Goal: Task Accomplishment & Management: Manage account settings

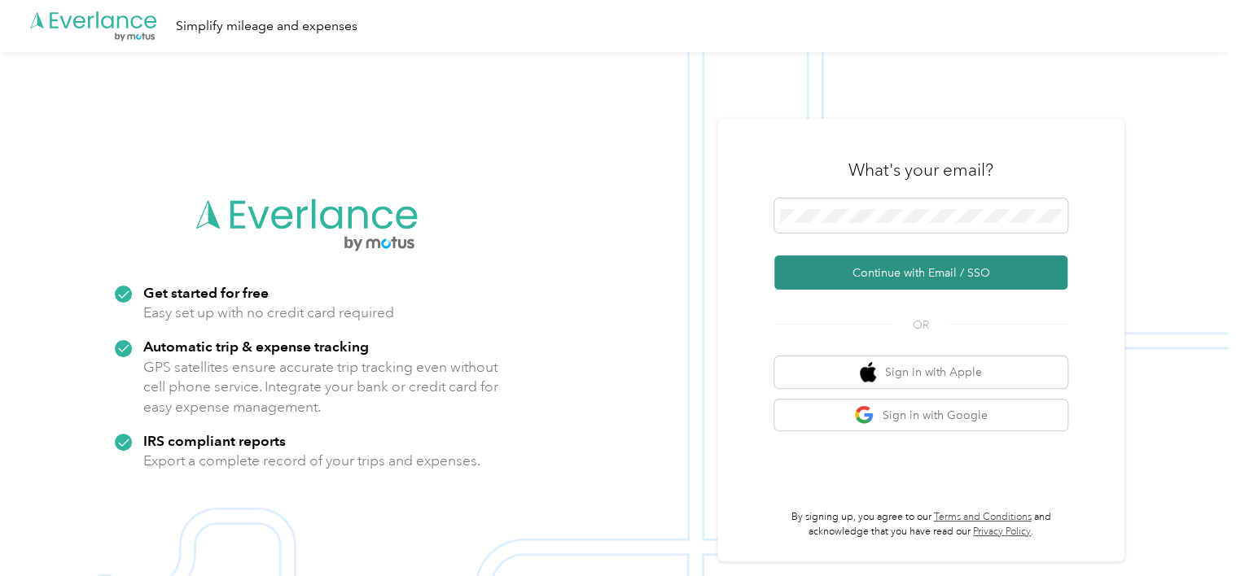
click at [875, 271] on button "Continue with Email / SSO" at bounding box center [920, 273] width 293 height 34
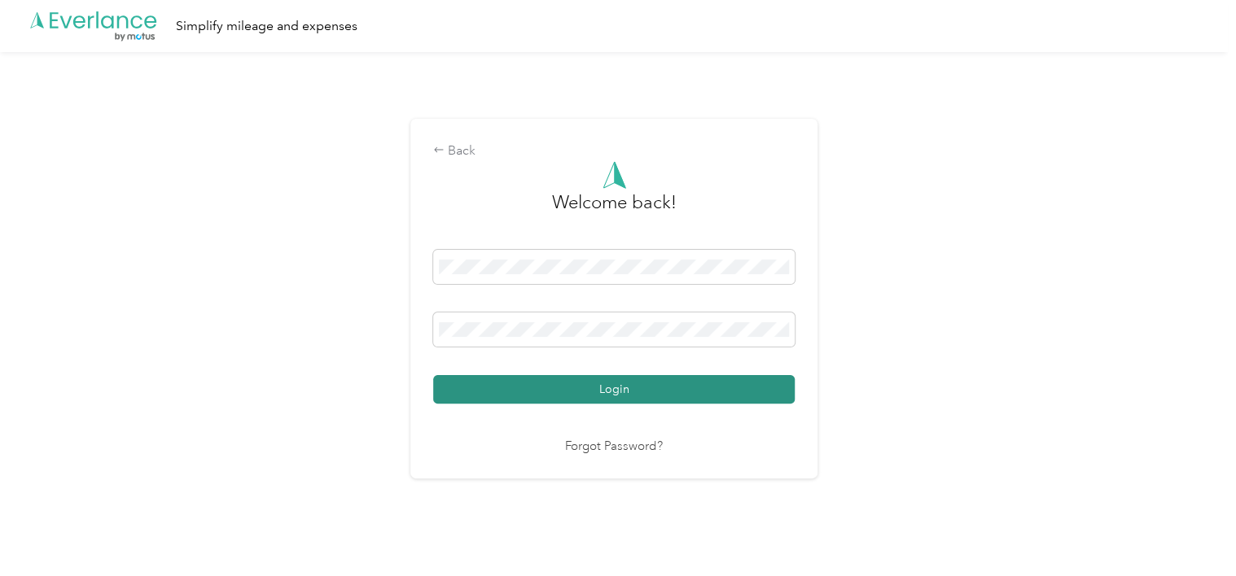
click at [627, 392] on button "Login" at bounding box center [614, 389] width 362 height 28
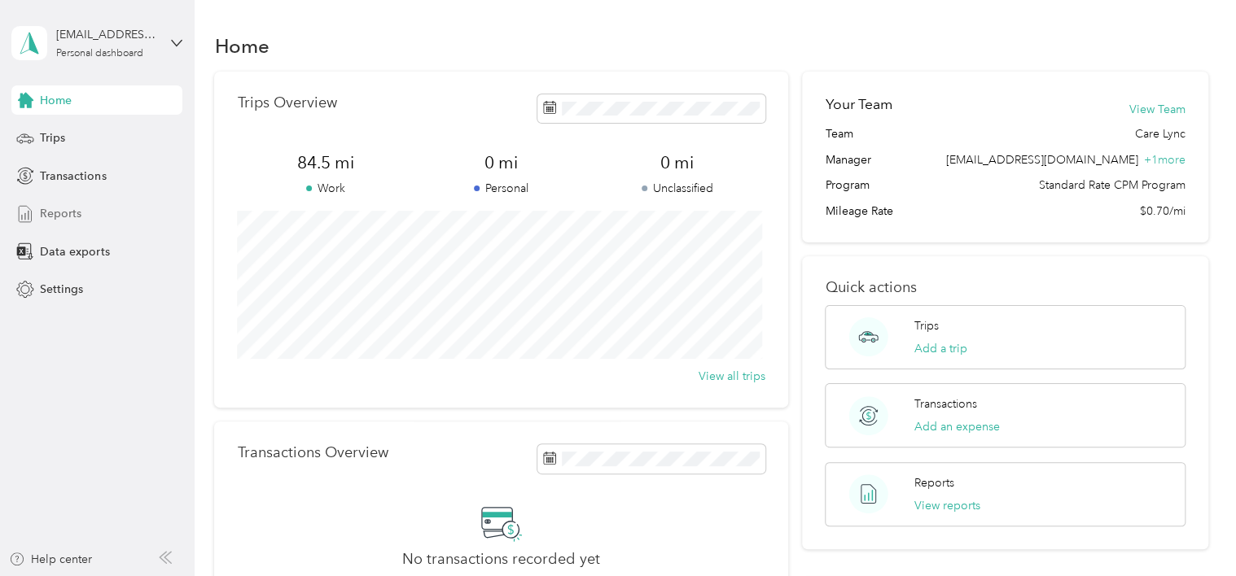
click at [62, 205] on span "Reports" at bounding box center [61, 213] width 42 height 17
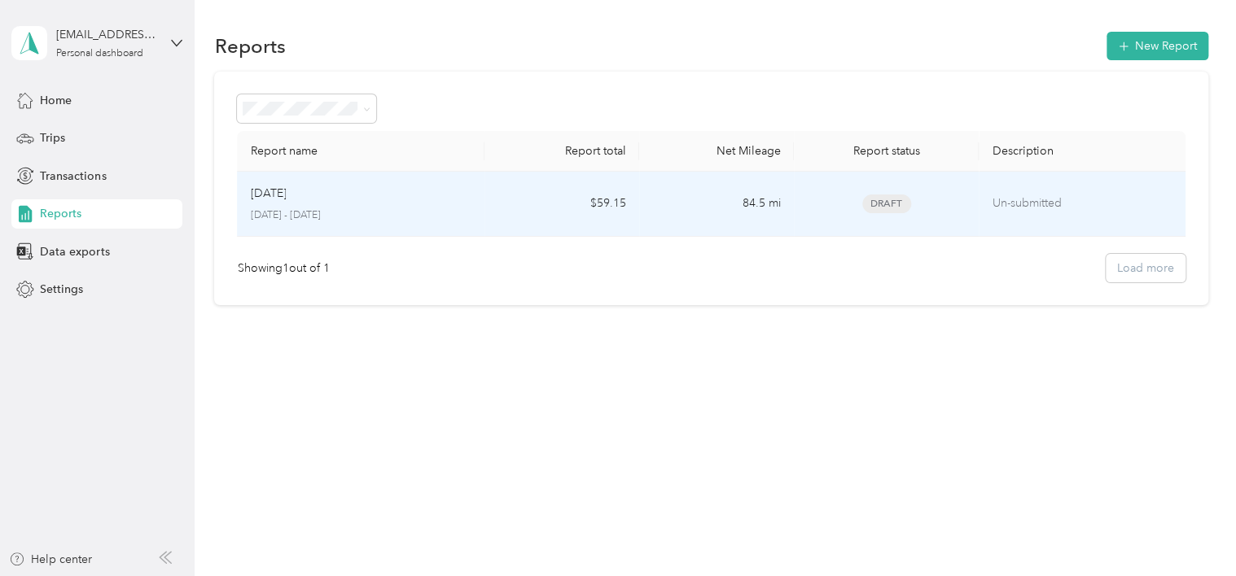
click at [482, 213] on td "Sep [DATE] - [DATE]" at bounding box center [361, 204] width 248 height 65
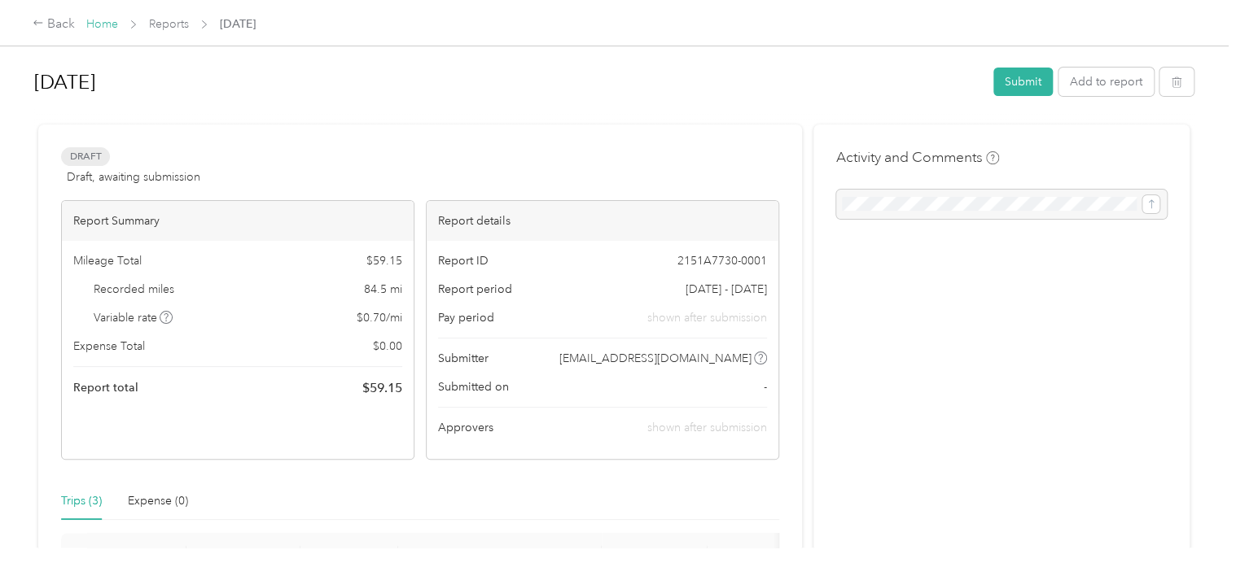
click at [102, 23] on link "Home" at bounding box center [102, 24] width 32 height 14
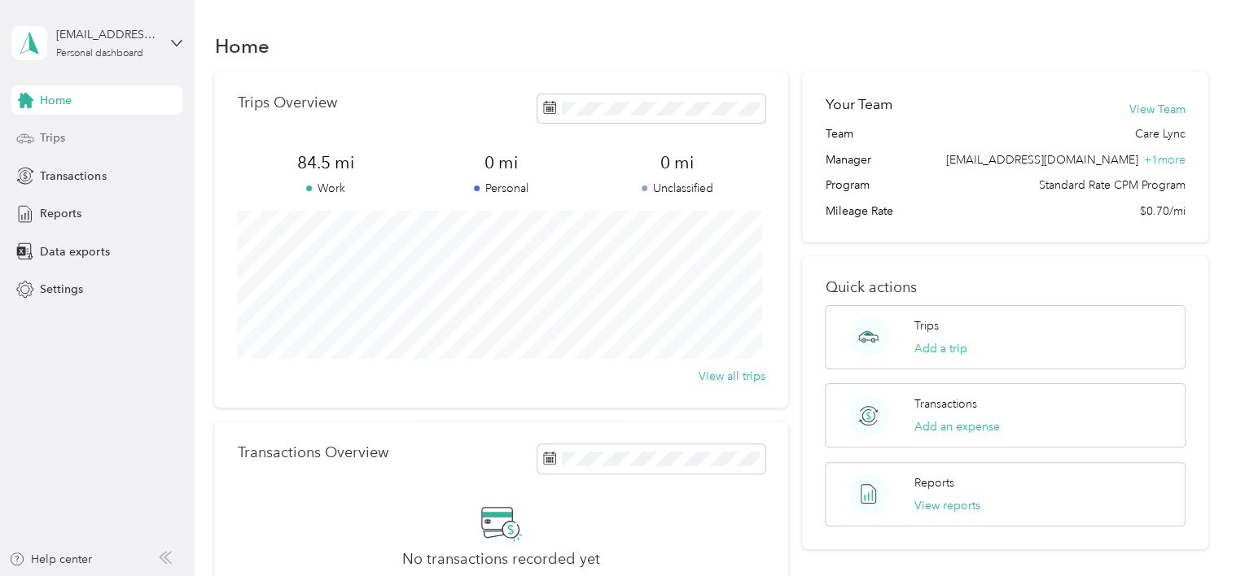
click at [59, 138] on span "Trips" at bounding box center [52, 137] width 25 height 17
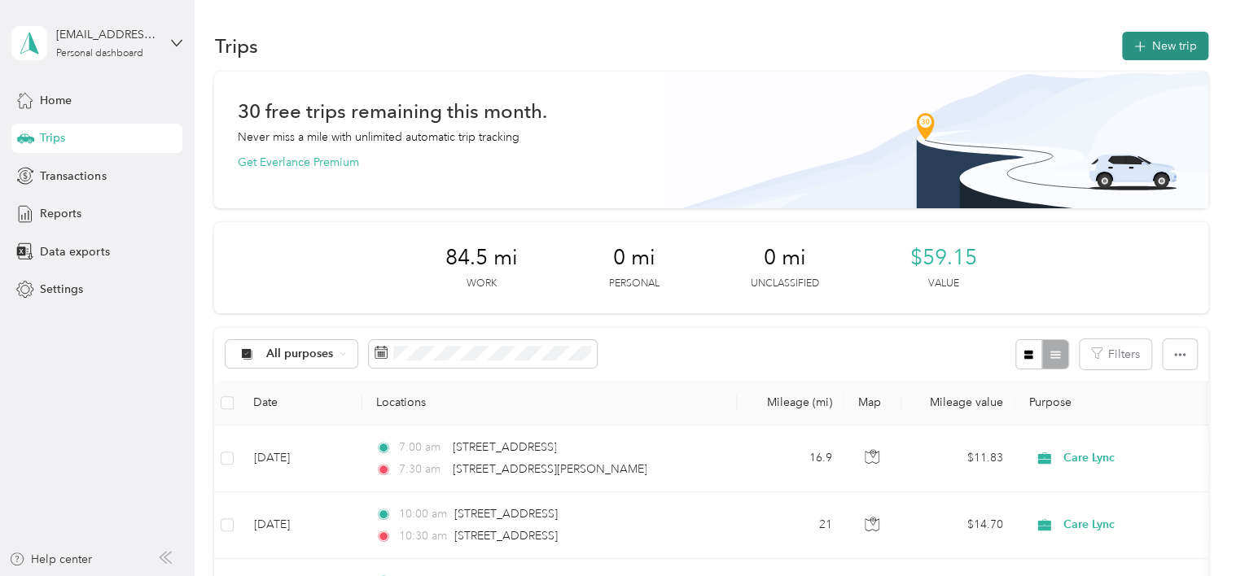
click at [1159, 45] on button "New trip" at bounding box center [1165, 46] width 86 height 28
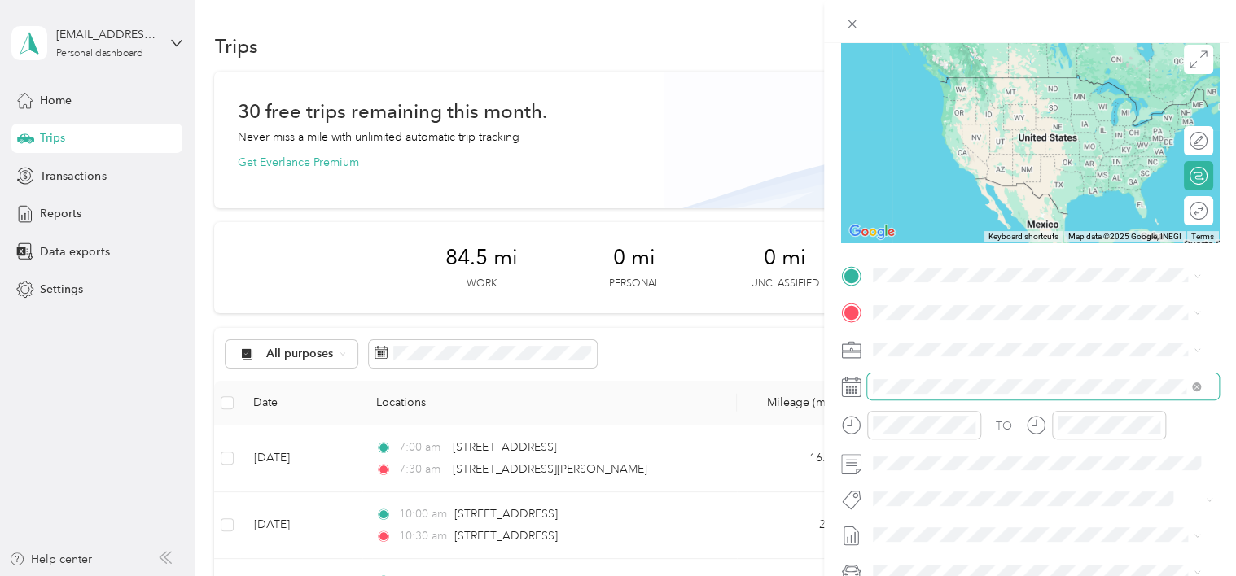
scroll to position [163, 0]
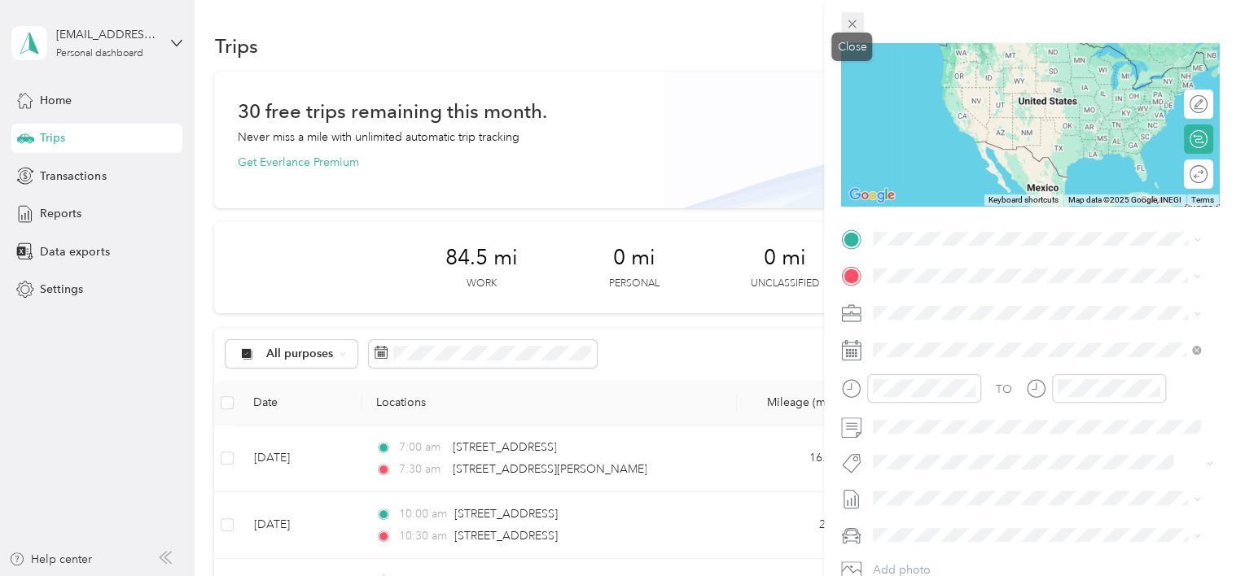
click at [857, 23] on icon at bounding box center [852, 24] width 14 height 14
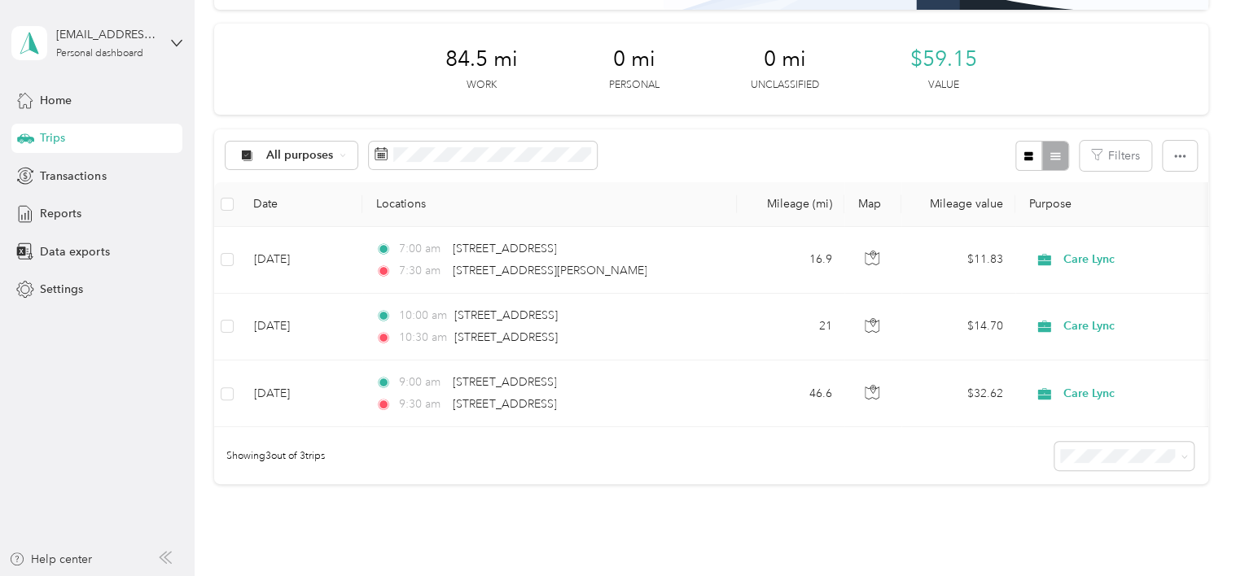
scroll to position [0, 0]
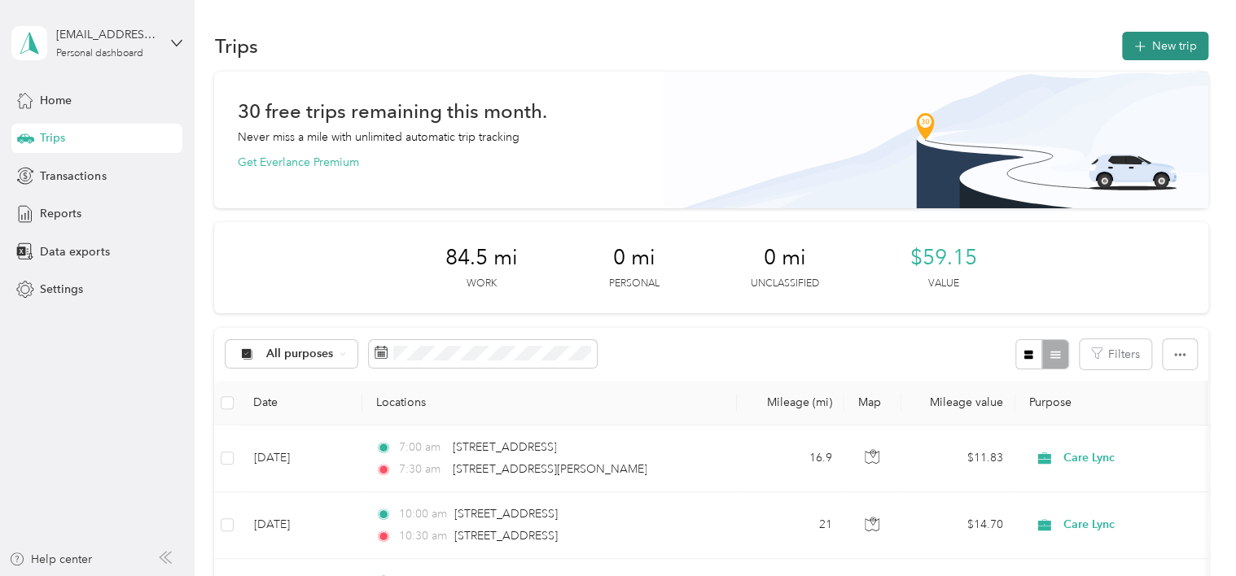
click at [1167, 55] on button "New trip" at bounding box center [1165, 46] width 86 height 28
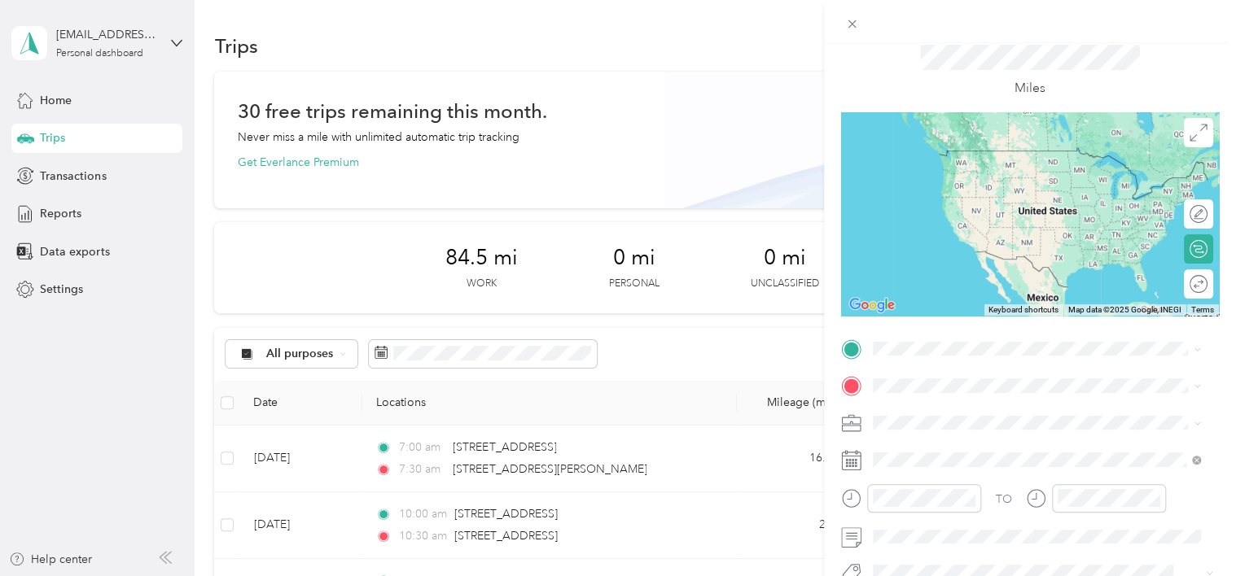
scroll to position [81, 0]
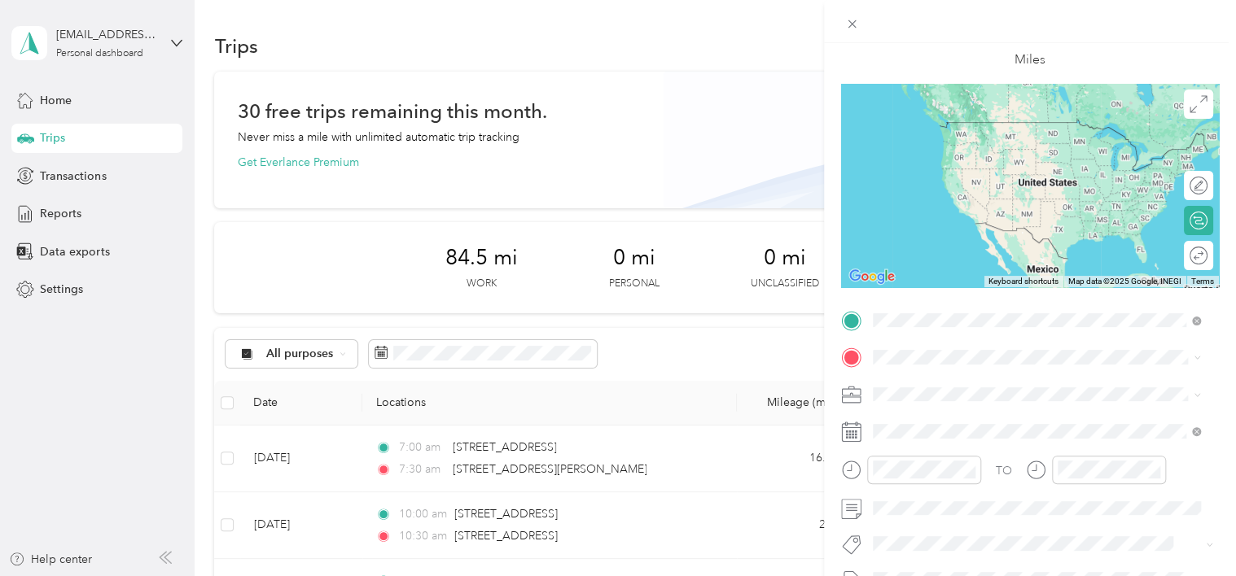
click at [963, 391] on div "[STREET_ADDRESS][US_STATE]" at bounding box center [1037, 380] width 317 height 22
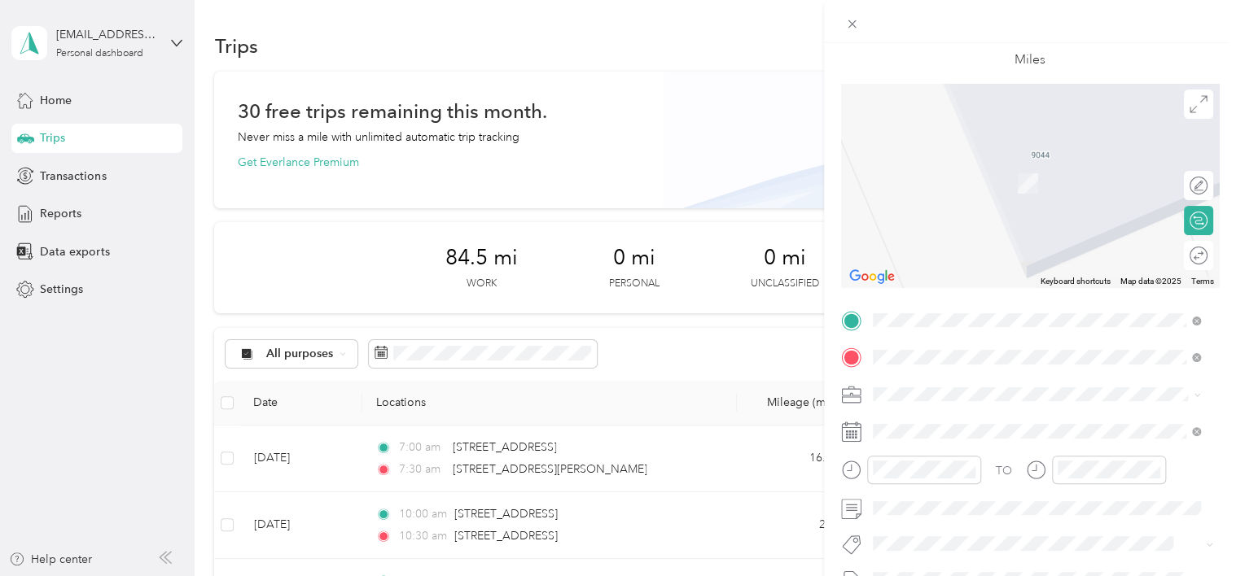
click at [968, 200] on span "[STREET_ADDRESS][US_STATE]" at bounding box center [984, 193] width 163 height 15
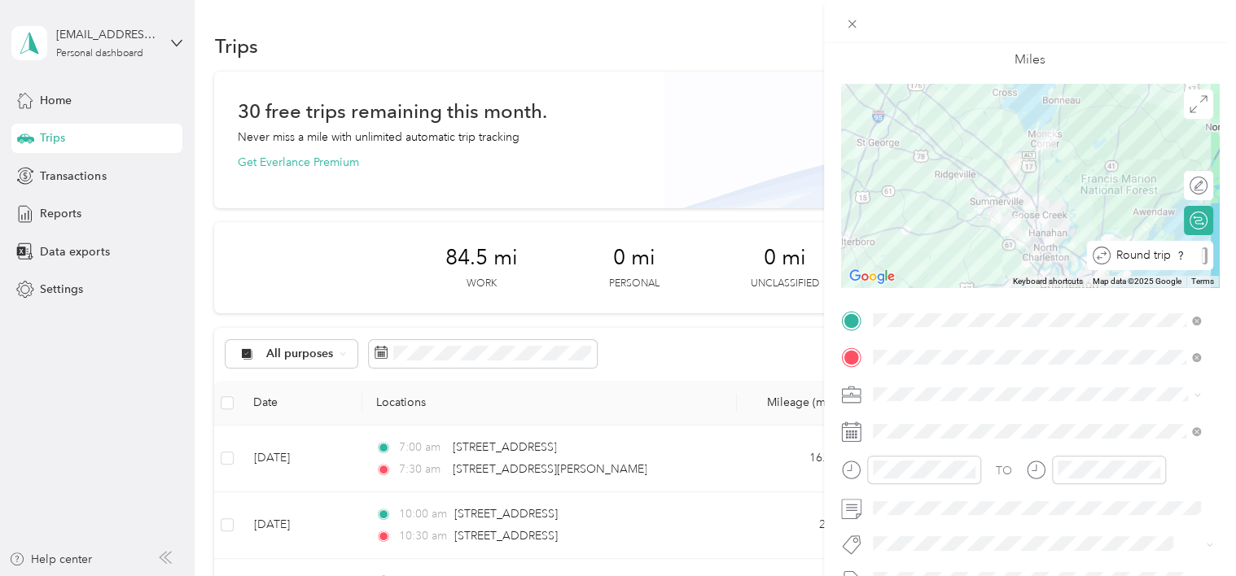
click at [1187, 255] on div "Round trip" at bounding box center [1159, 256] width 97 height 17
click at [1187, 255] on div at bounding box center [1190, 256] width 34 height 17
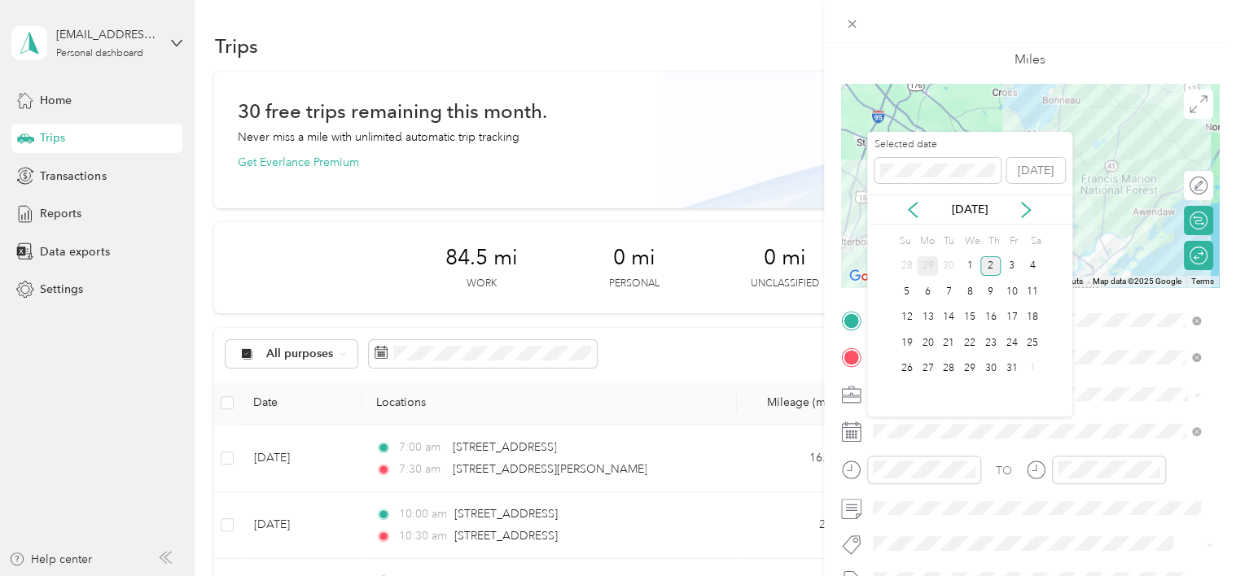
click at [933, 267] on div "29" at bounding box center [927, 266] width 21 height 20
click at [958, 370] on div "30" at bounding box center [948, 369] width 21 height 20
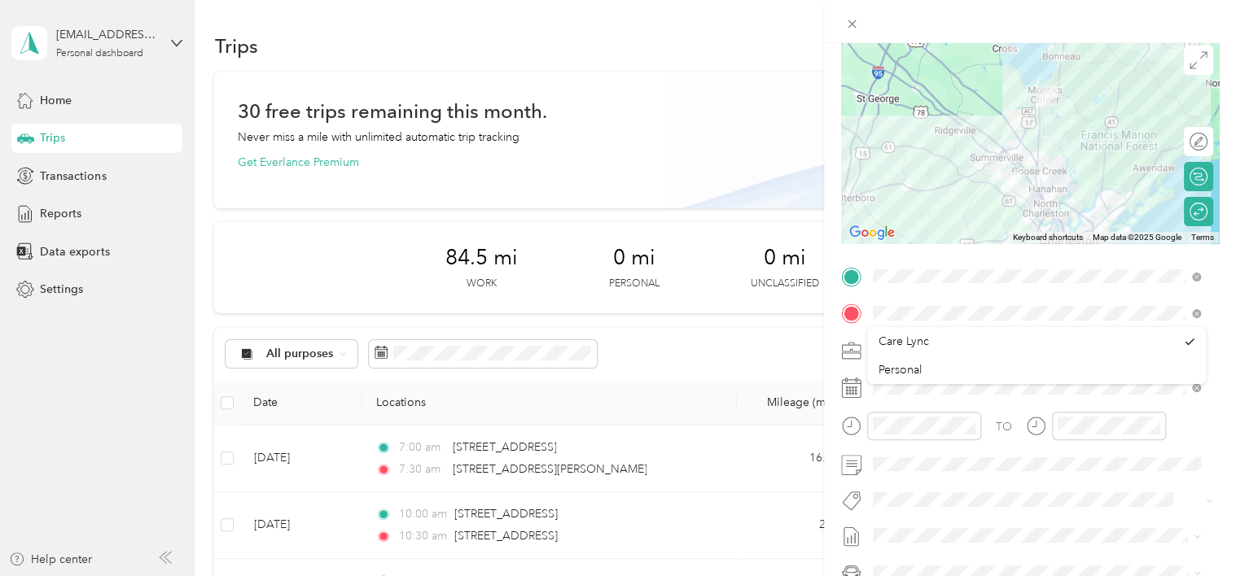
scroll to position [163, 0]
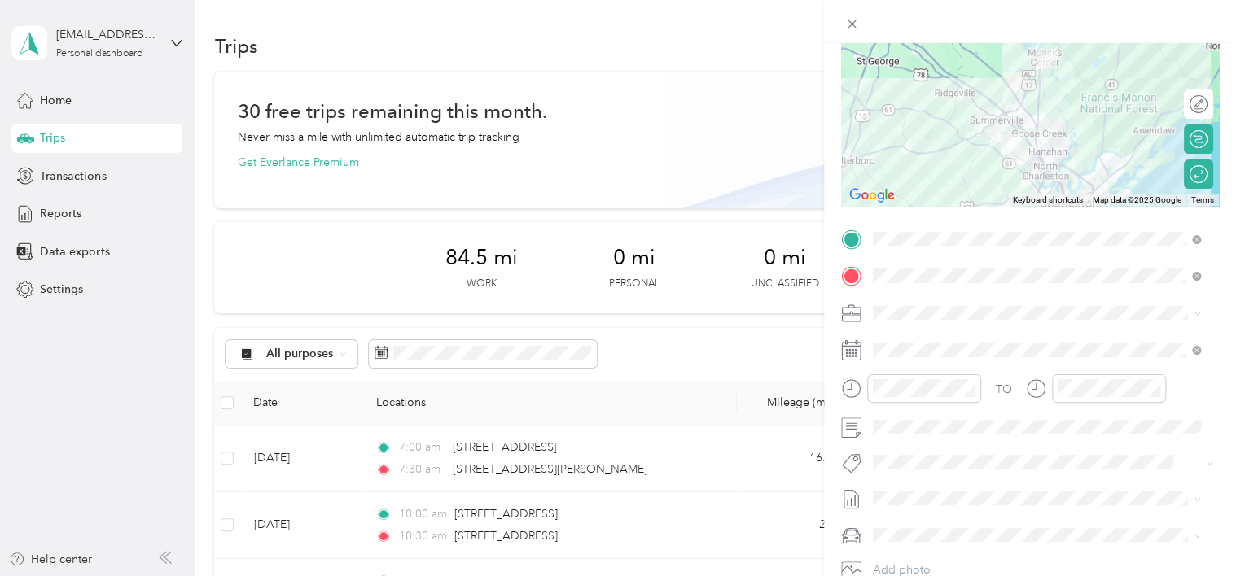
click at [970, 345] on li "Care Lync" at bounding box center [1037, 340] width 340 height 28
click at [856, 389] on div at bounding box center [911, 389] width 140 height 28
click at [1045, 389] on div at bounding box center [1096, 389] width 140 height 28
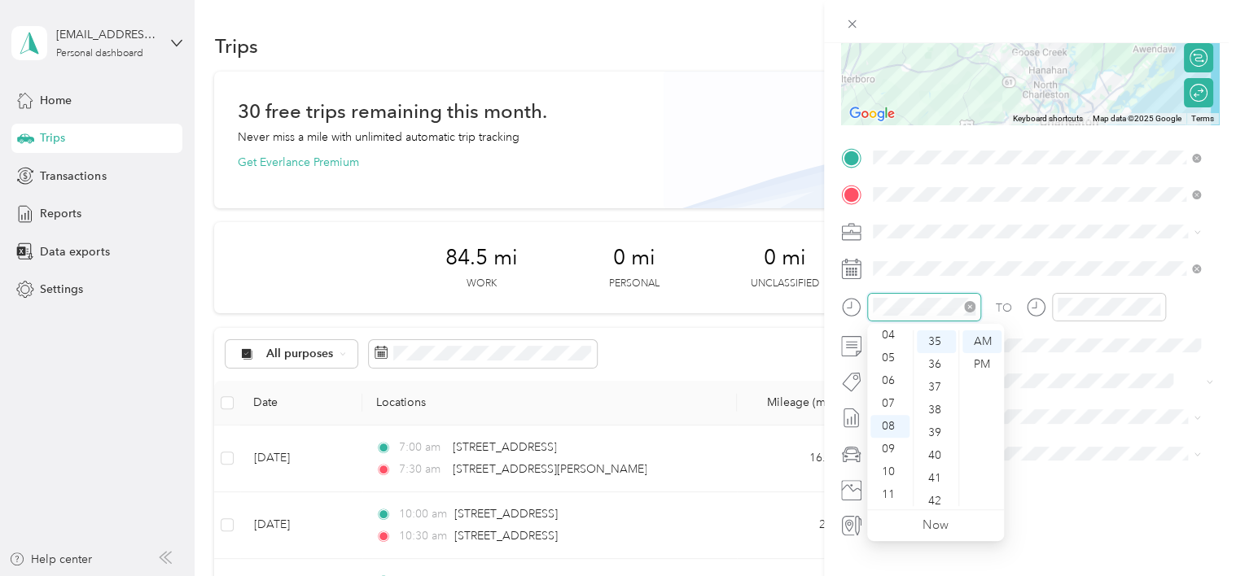
scroll to position [798, 0]
click at [892, 473] on div "10" at bounding box center [889, 472] width 39 height 23
click at [888, 452] on div "09" at bounding box center [889, 449] width 39 height 23
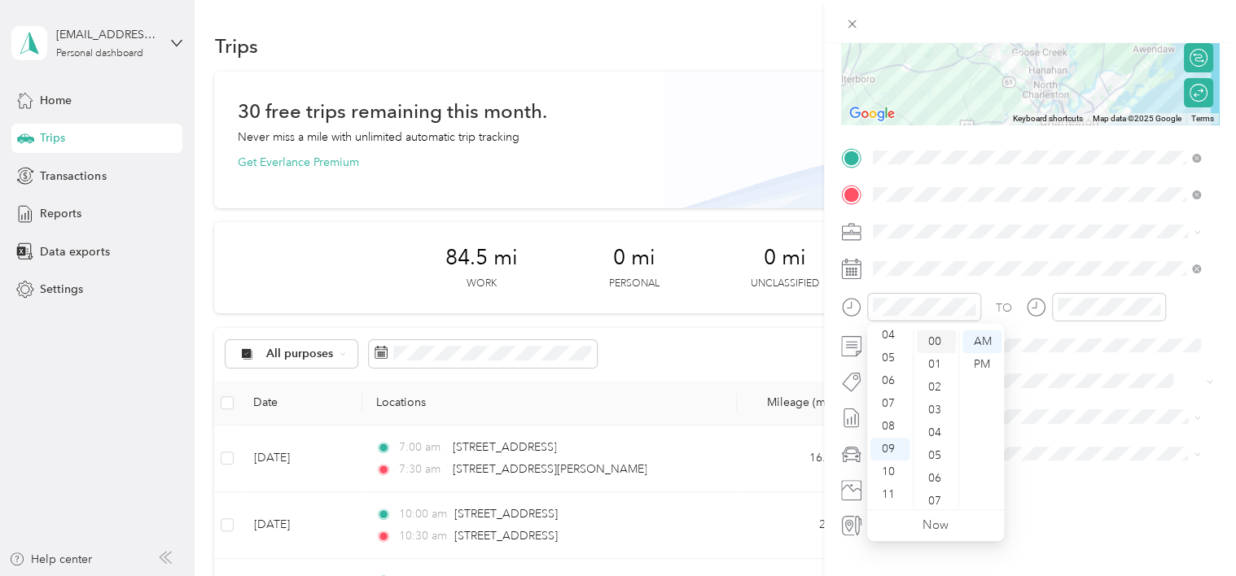
click at [942, 345] on div "00" at bounding box center [936, 342] width 39 height 23
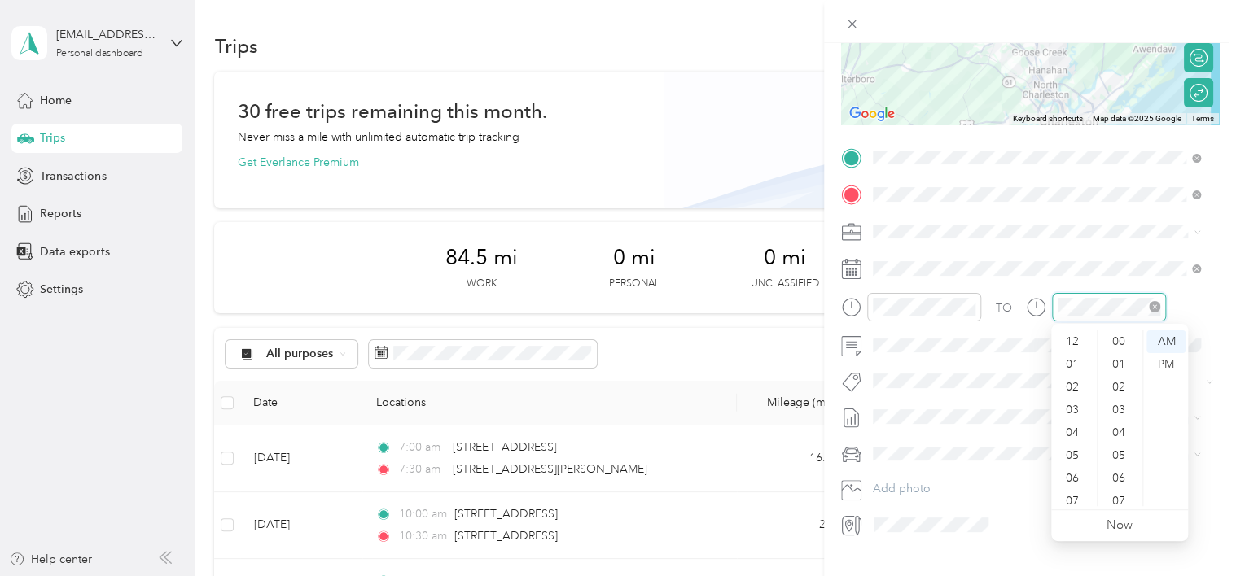
scroll to position [98, 0]
click at [1075, 475] on div "10" at bounding box center [1073, 472] width 39 height 23
click at [1129, 340] on div "00" at bounding box center [1120, 342] width 39 height 23
click at [1176, 335] on div "AM" at bounding box center [1165, 342] width 39 height 23
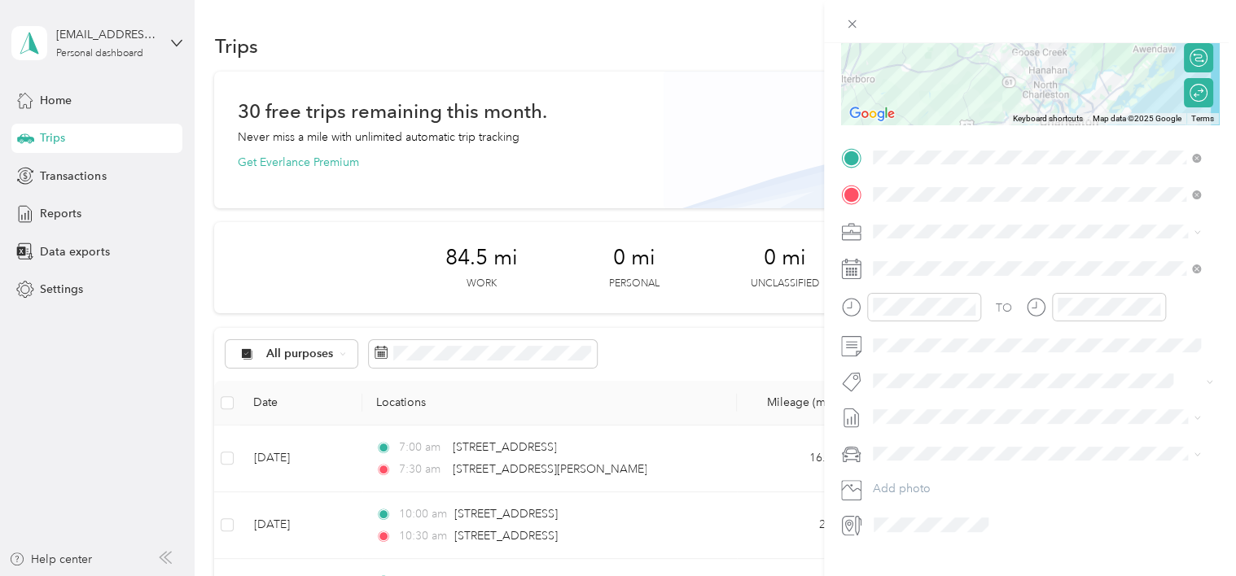
click at [718, 297] on div "New Trip Save This trip cannot be edited because it is either under review, app…" at bounding box center [618, 288] width 1236 height 576
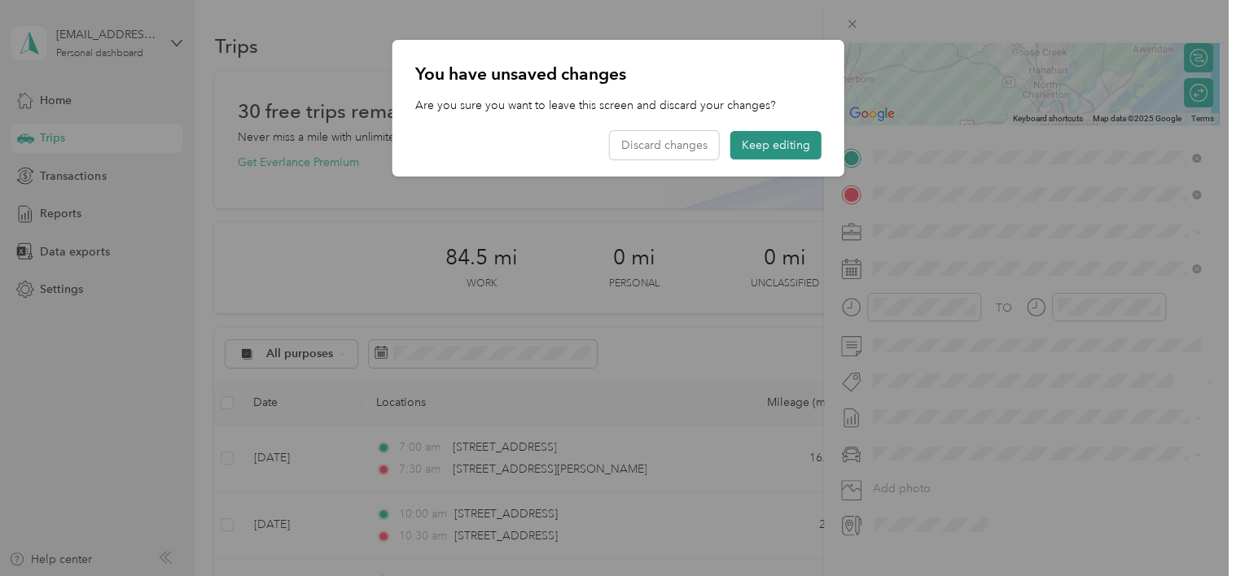
click at [747, 147] on button "Keep editing" at bounding box center [775, 145] width 91 height 28
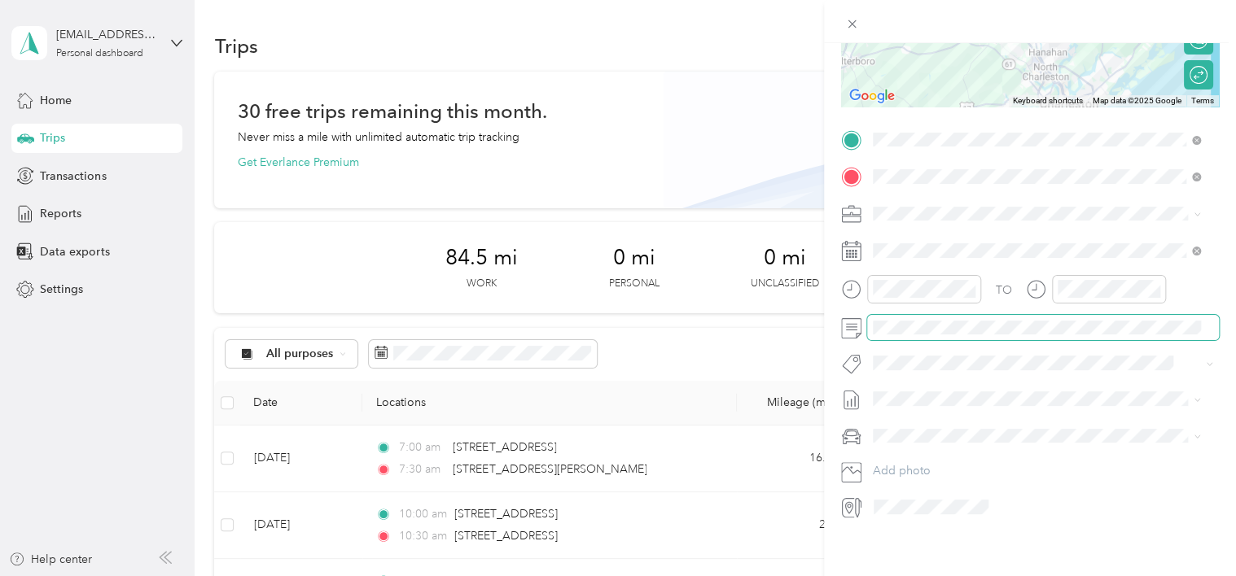
scroll to position [277, 0]
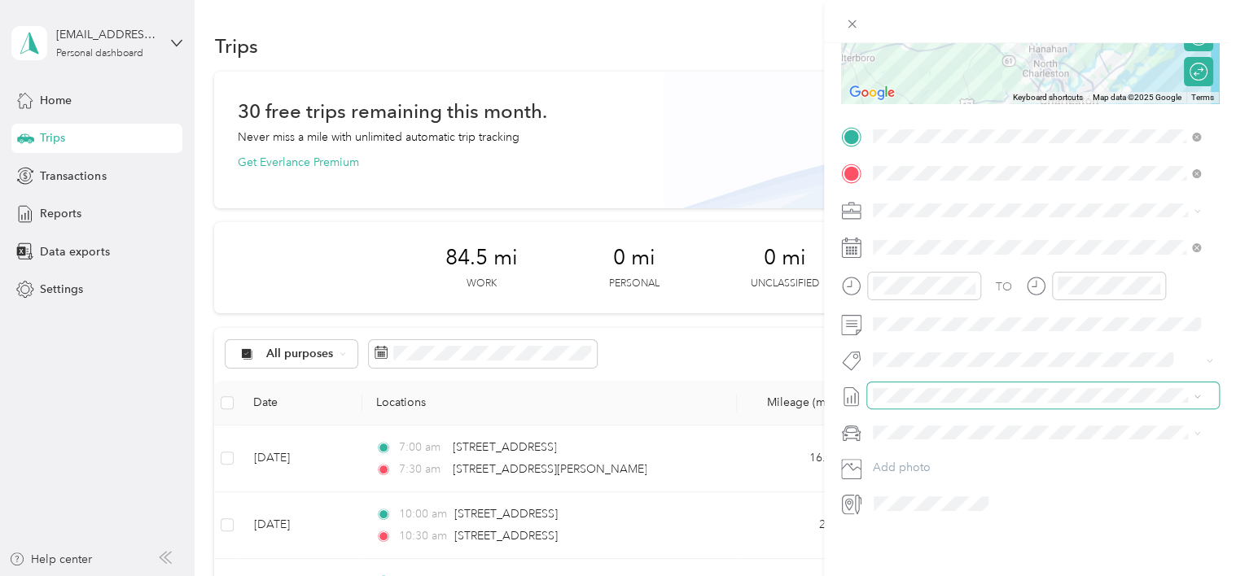
click at [1195, 395] on icon at bounding box center [1196, 396] width 5 height 3
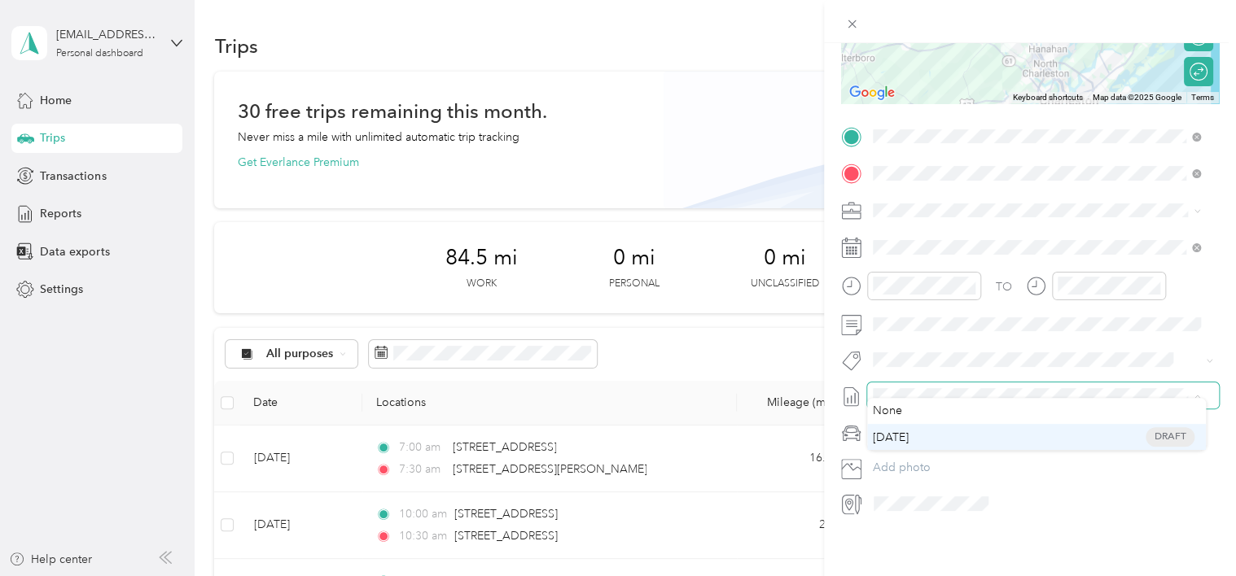
click at [936, 436] on span "[DATE] Draft" at bounding box center [1037, 437] width 317 height 15
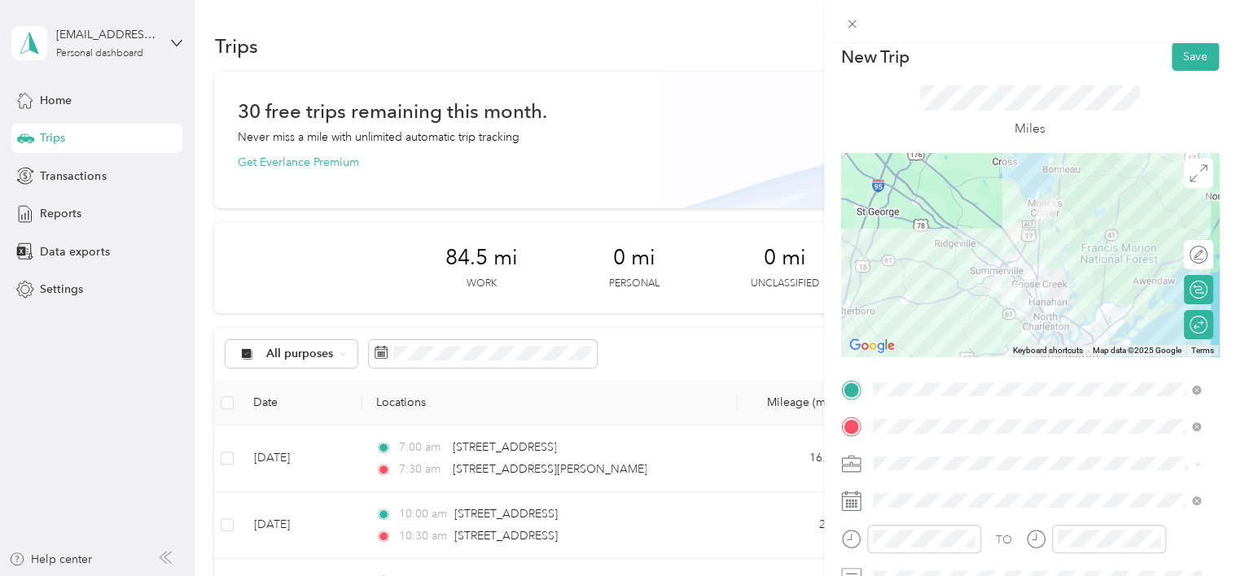
scroll to position [0, 0]
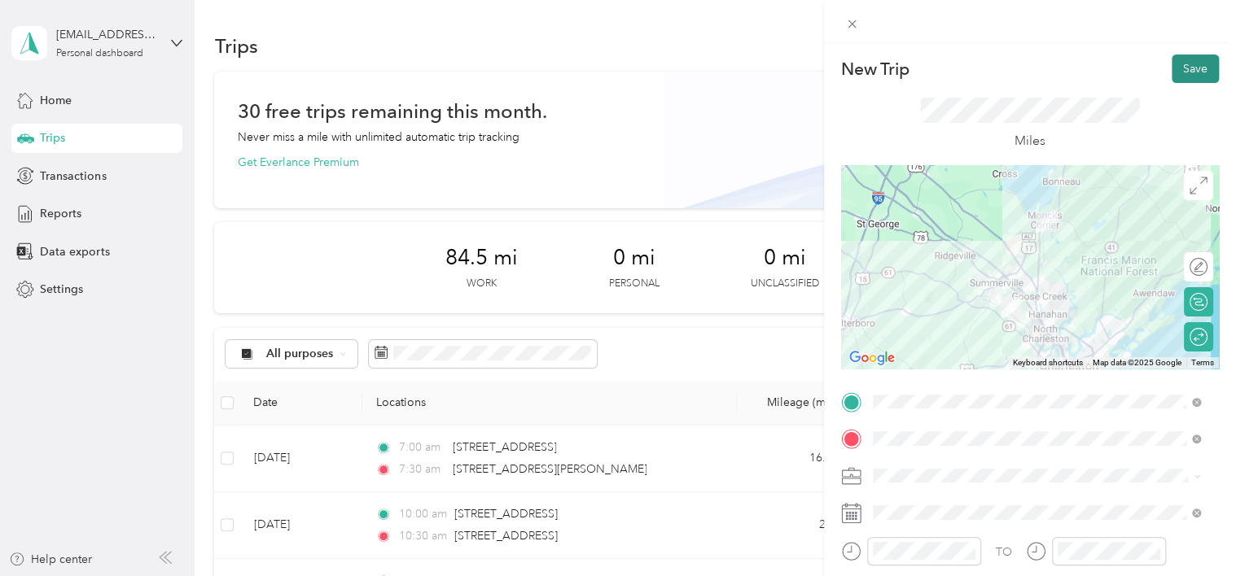
click at [1178, 65] on button "Save" at bounding box center [1195, 69] width 47 height 28
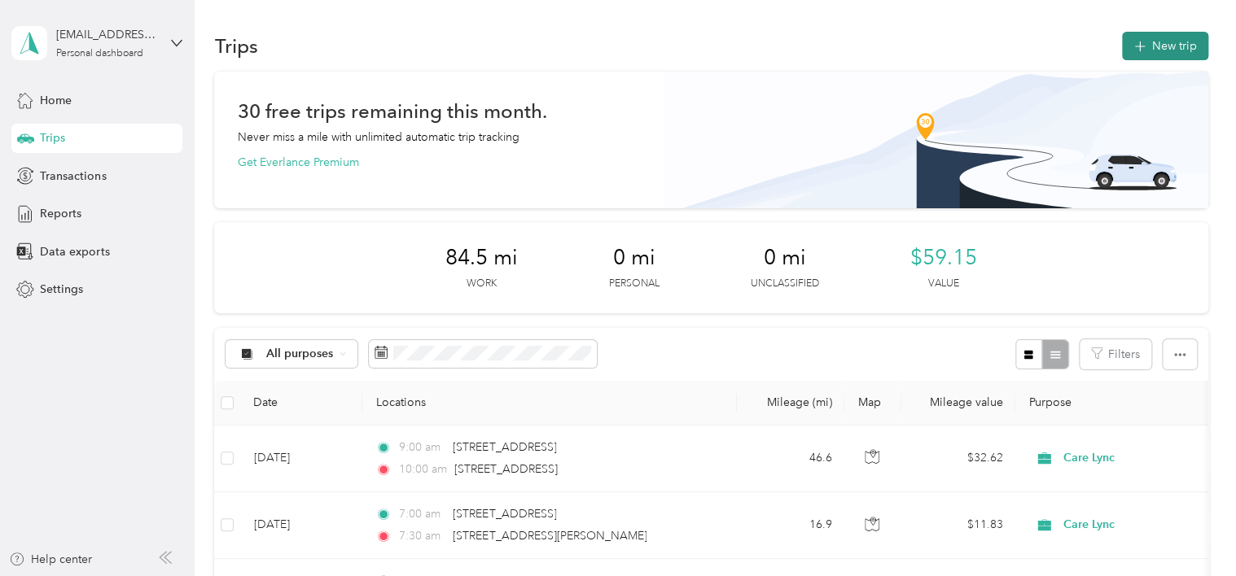
click at [1160, 38] on button "New trip" at bounding box center [1165, 46] width 86 height 28
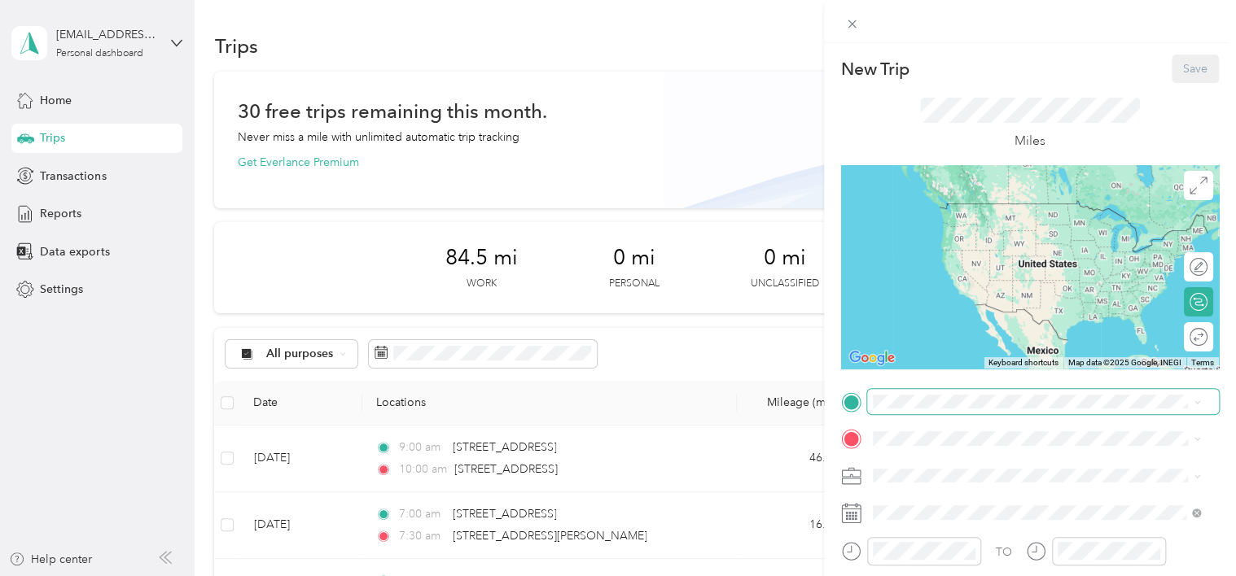
click at [935, 414] on span at bounding box center [1043, 402] width 352 height 26
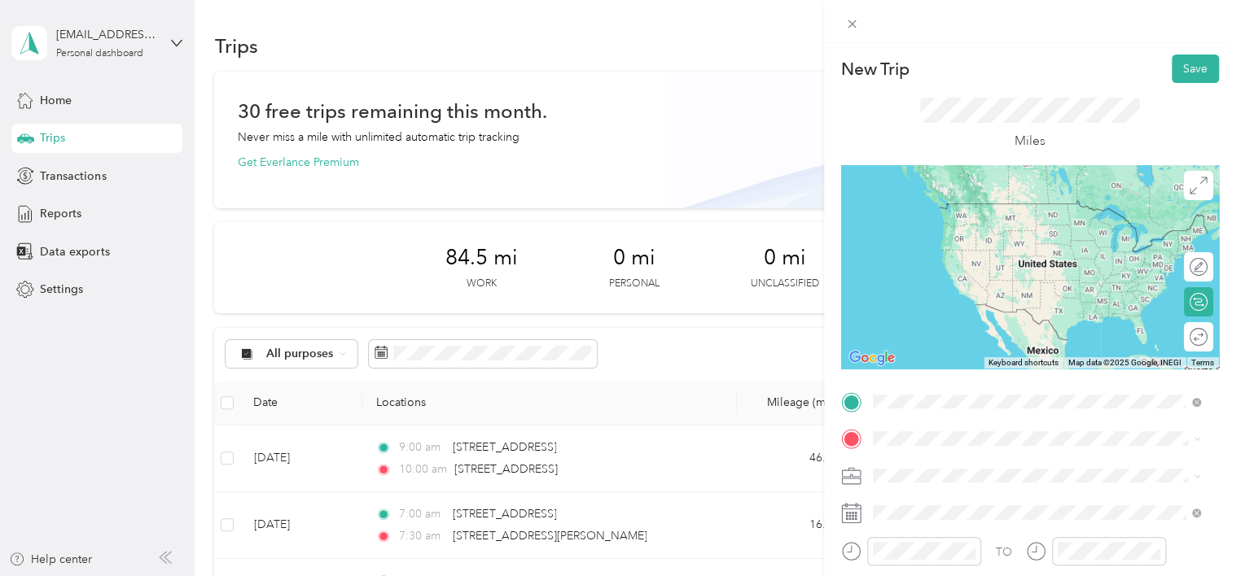
click at [931, 199] on span "[STREET_ADDRESS][US_STATE]" at bounding box center [984, 203] width 163 height 15
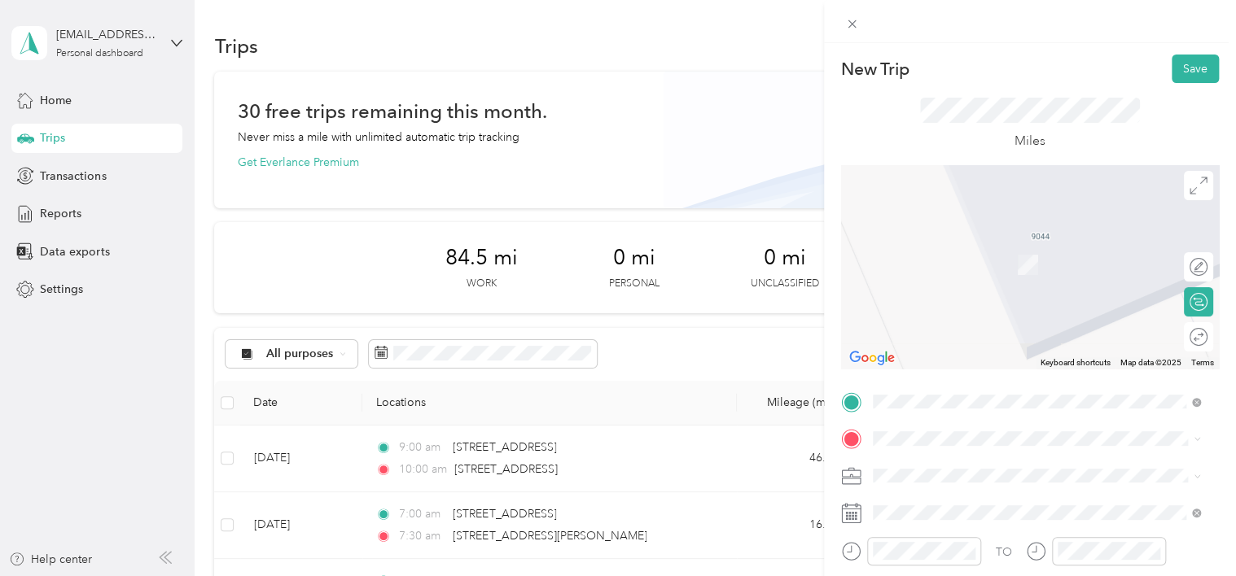
scroll to position [81, 0]
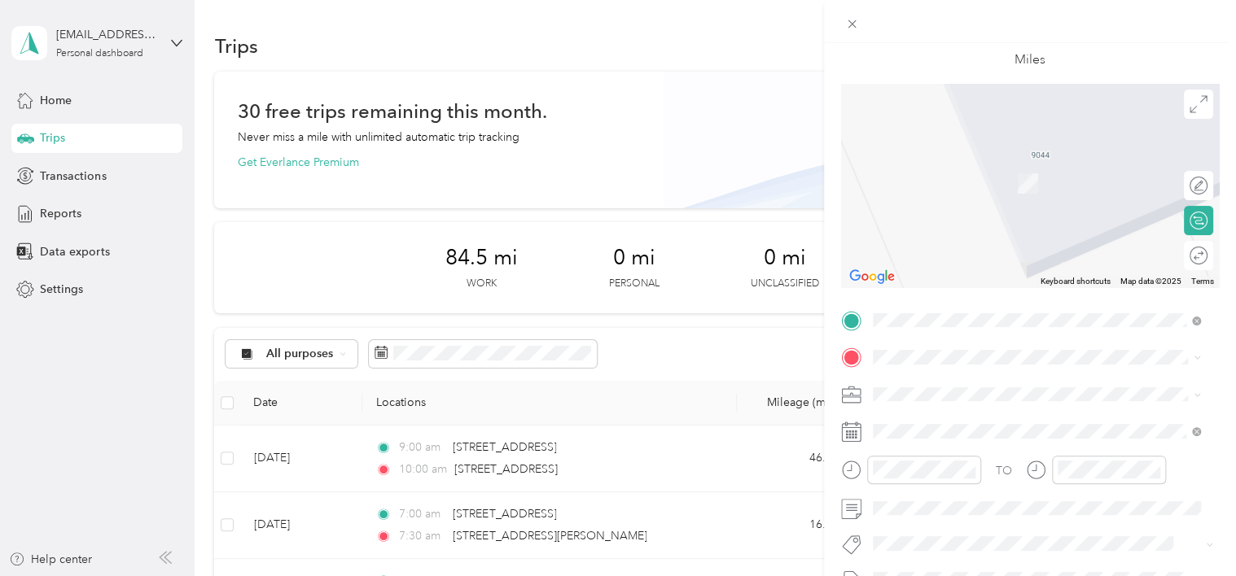
click at [1019, 167] on span "[STREET_ADDRESS][US_STATE]" at bounding box center [984, 159] width 163 height 15
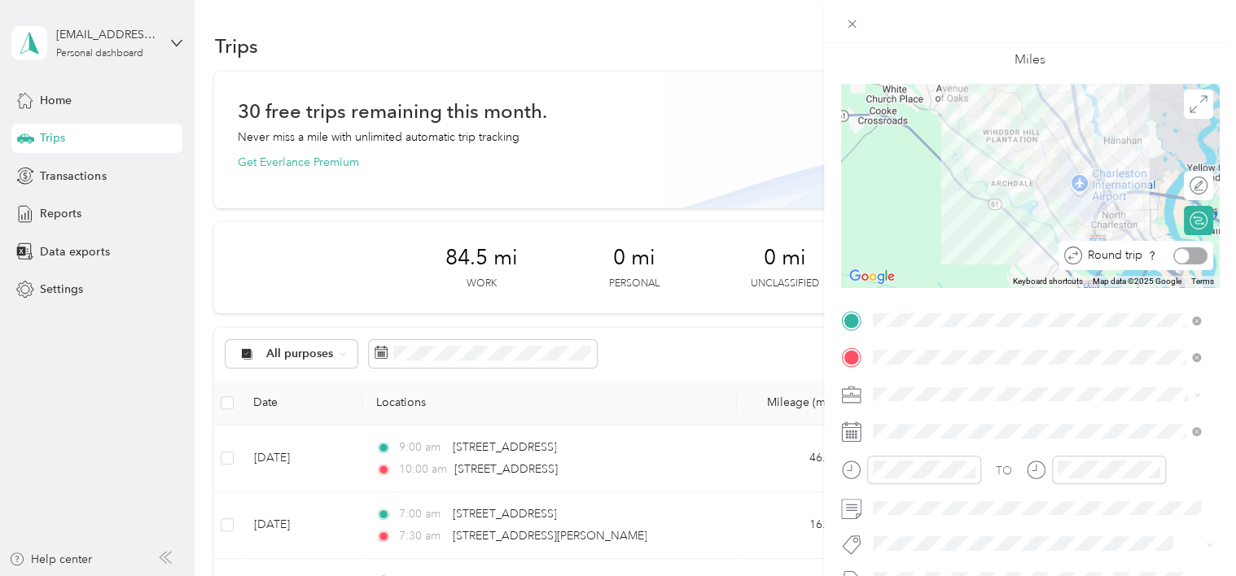
click at [1186, 259] on div at bounding box center [1190, 256] width 34 height 17
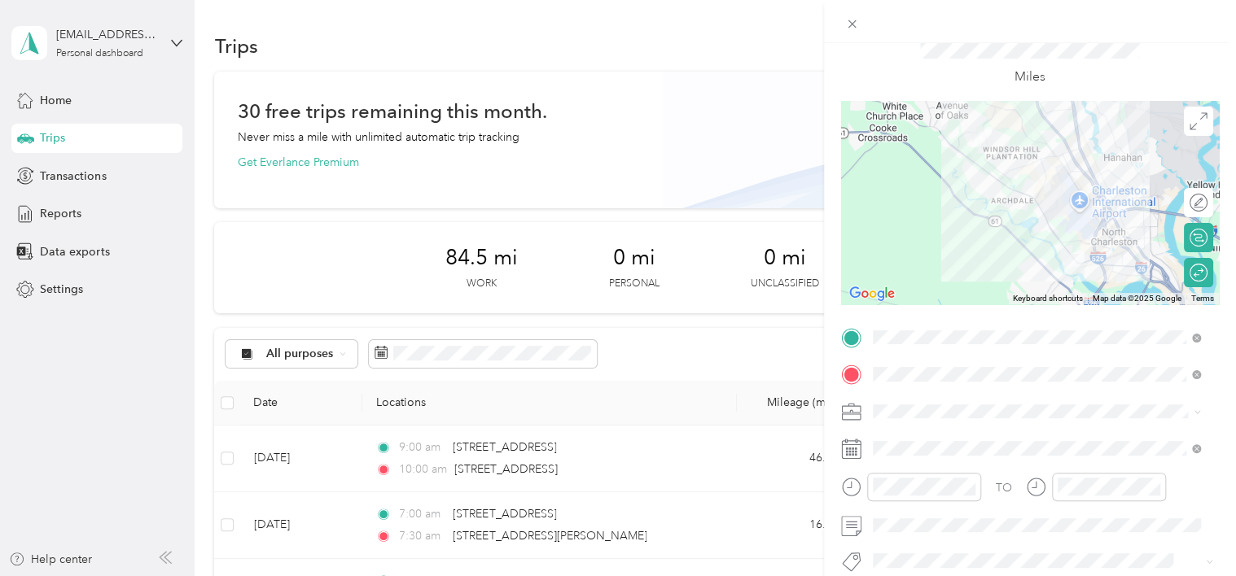
scroll to position [163, 0]
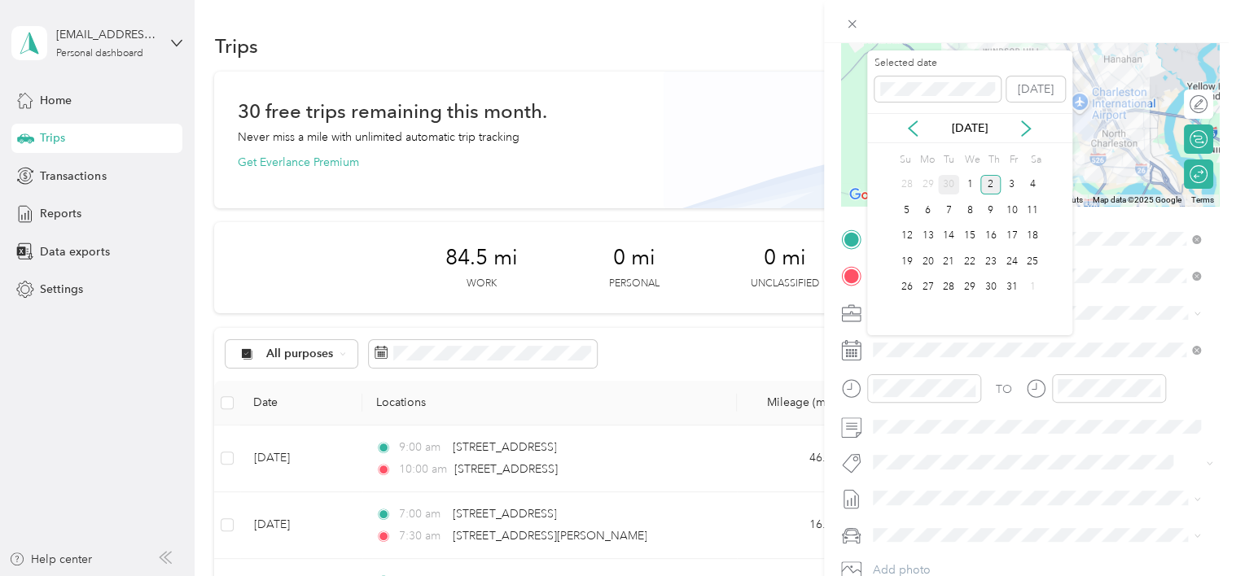
click at [946, 187] on div "30" at bounding box center [948, 185] width 21 height 20
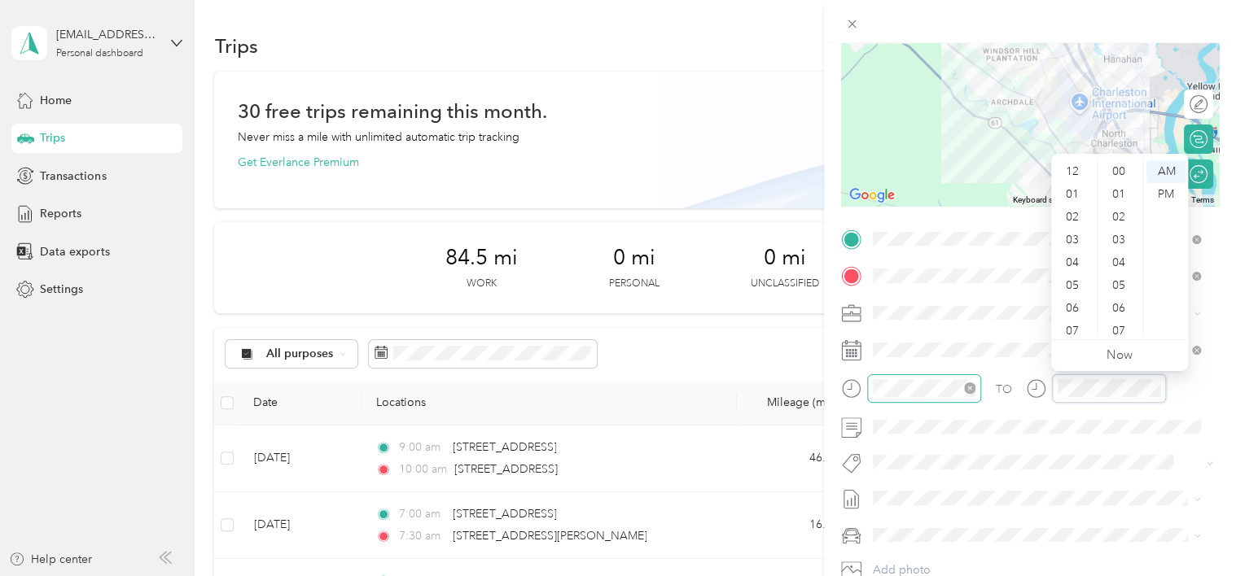
scroll to position [98, 0]
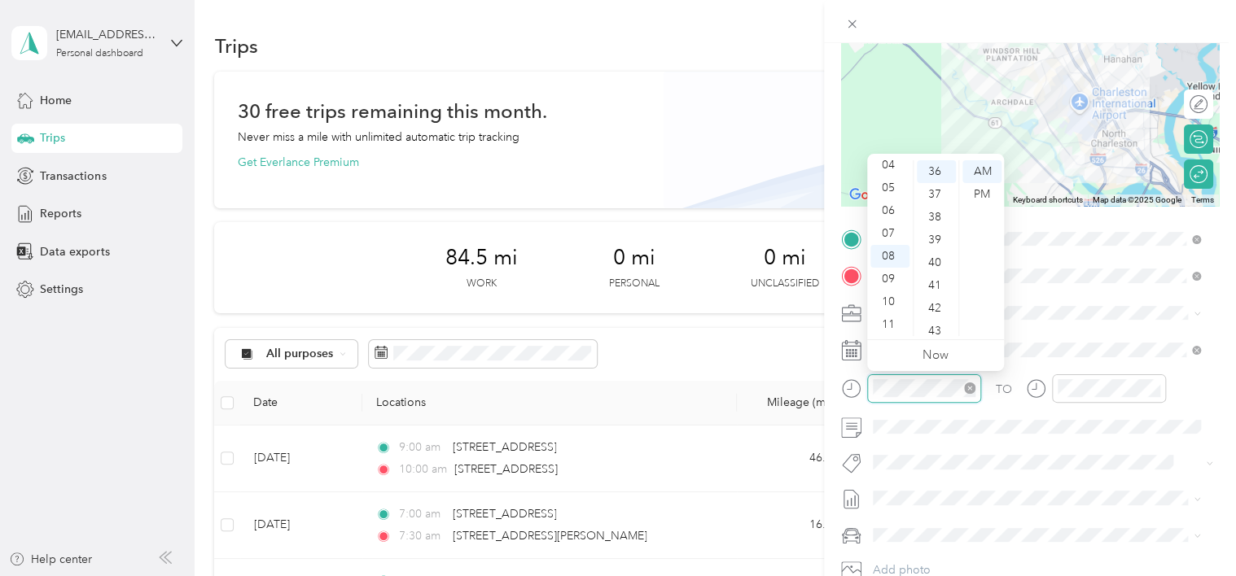
click at [873, 400] on div at bounding box center [924, 389] width 114 height 28
click at [1085, 443] on div "TO Add photo" at bounding box center [1030, 422] width 378 height 393
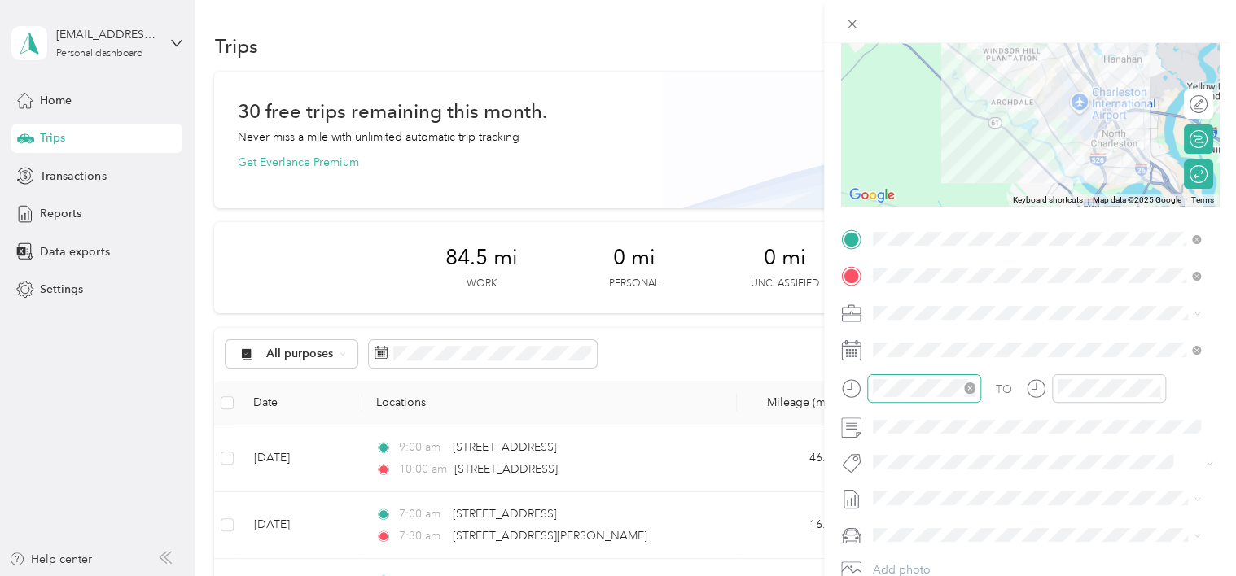
click at [979, 394] on div at bounding box center [924, 389] width 114 height 28
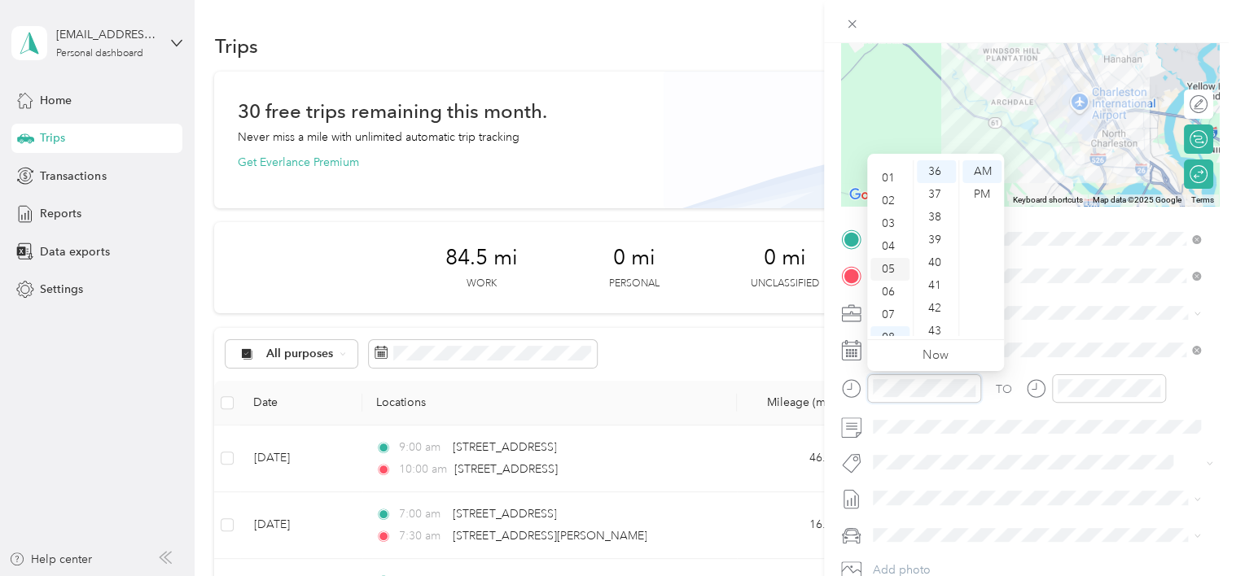
scroll to position [16, 0]
click at [892, 225] on div "03" at bounding box center [889, 224] width 39 height 23
click at [936, 172] on div "00" at bounding box center [936, 171] width 39 height 23
click at [979, 189] on div "PM" at bounding box center [981, 194] width 39 height 23
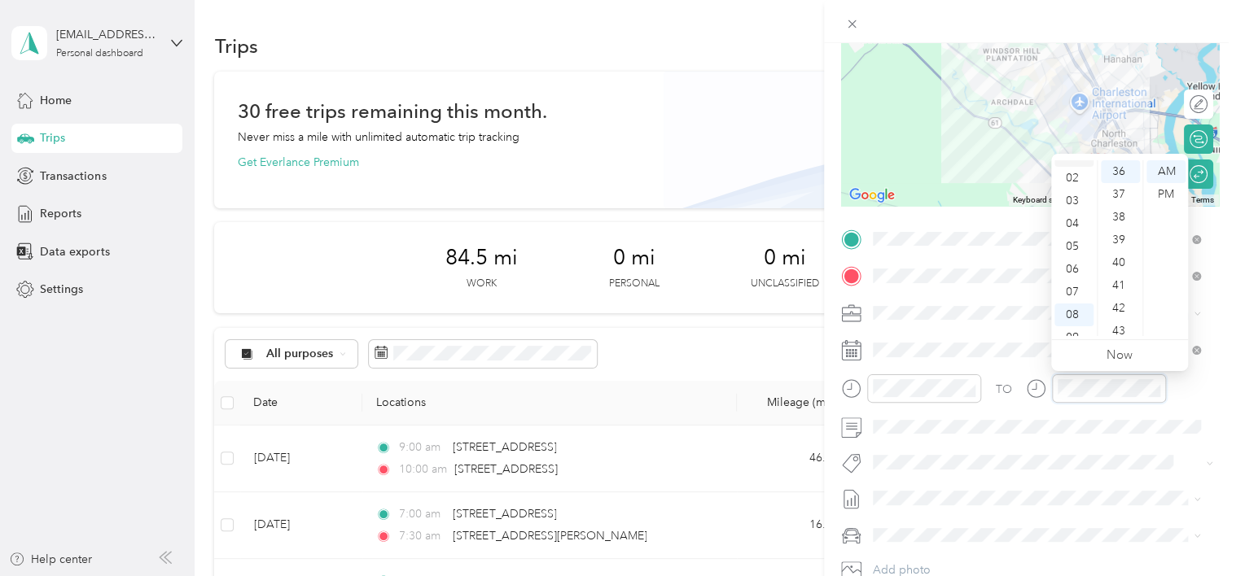
scroll to position [16, 0]
click at [1072, 221] on div "03" at bounding box center [1073, 224] width 39 height 23
click at [1117, 199] on div "30" at bounding box center [1120, 197] width 39 height 23
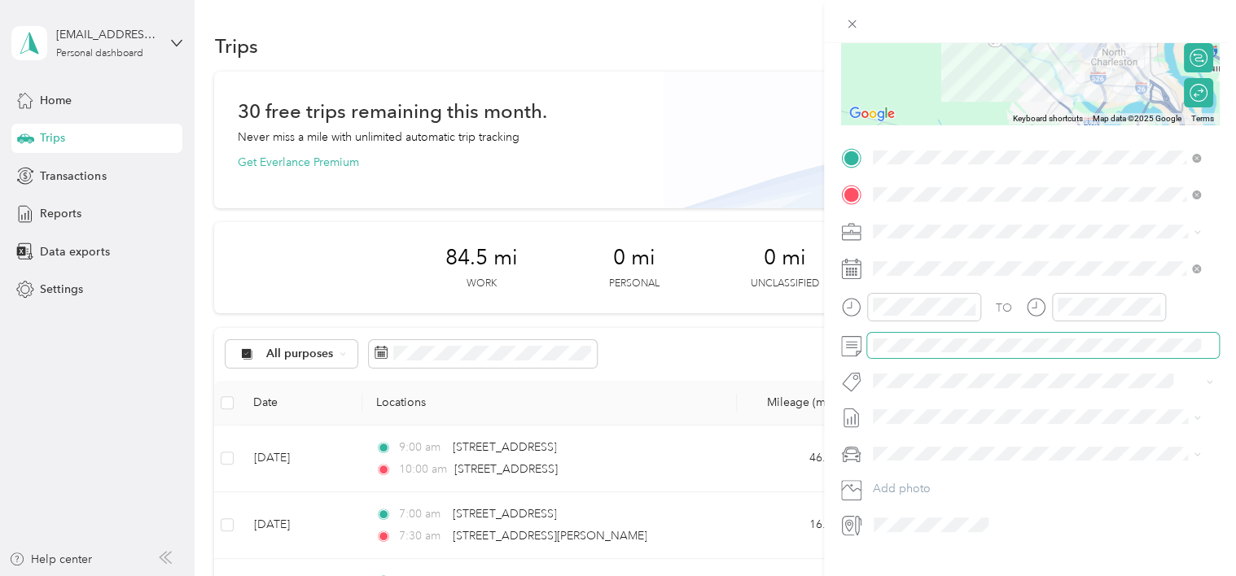
scroll to position [277, 0]
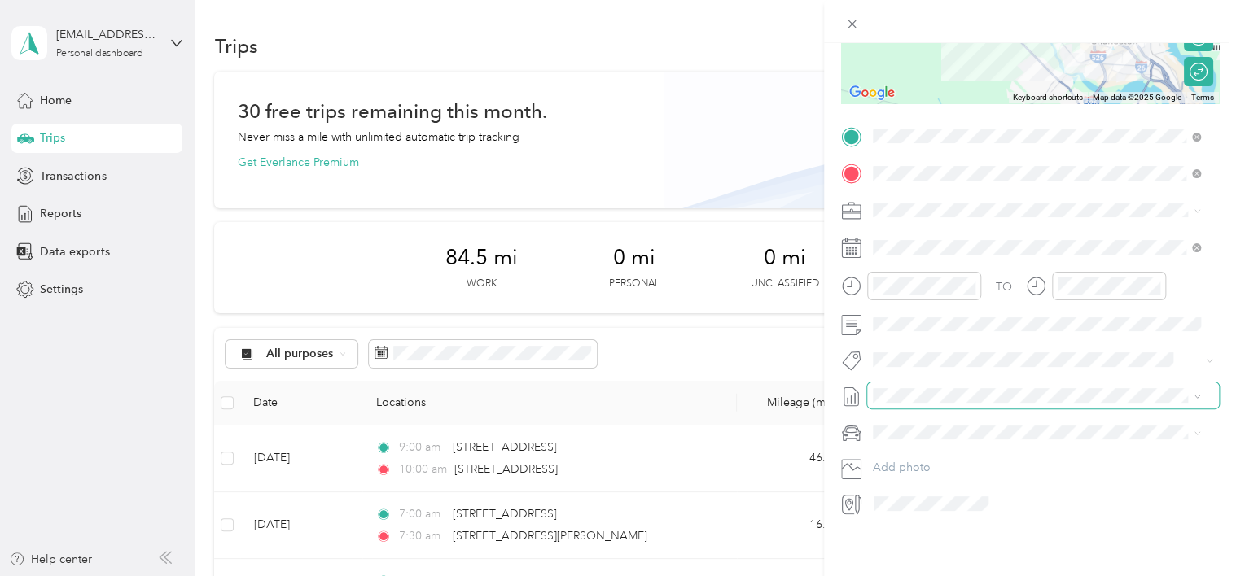
click at [1194, 393] on icon at bounding box center [1197, 396] width 7 height 7
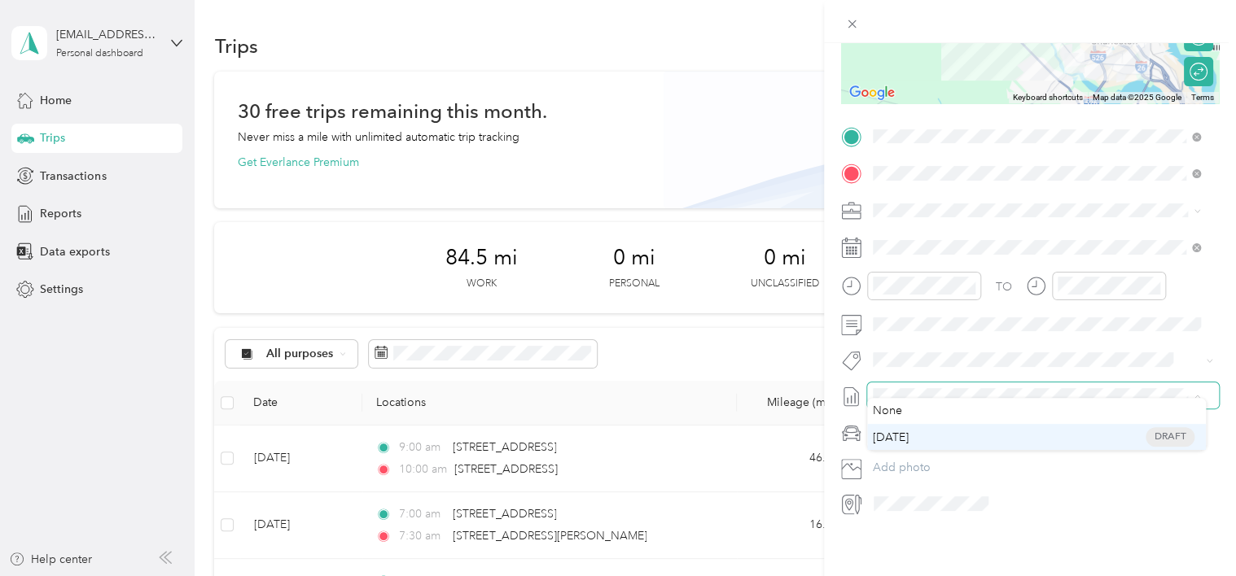
click at [1104, 436] on span "[DATE] Draft" at bounding box center [1037, 437] width 317 height 15
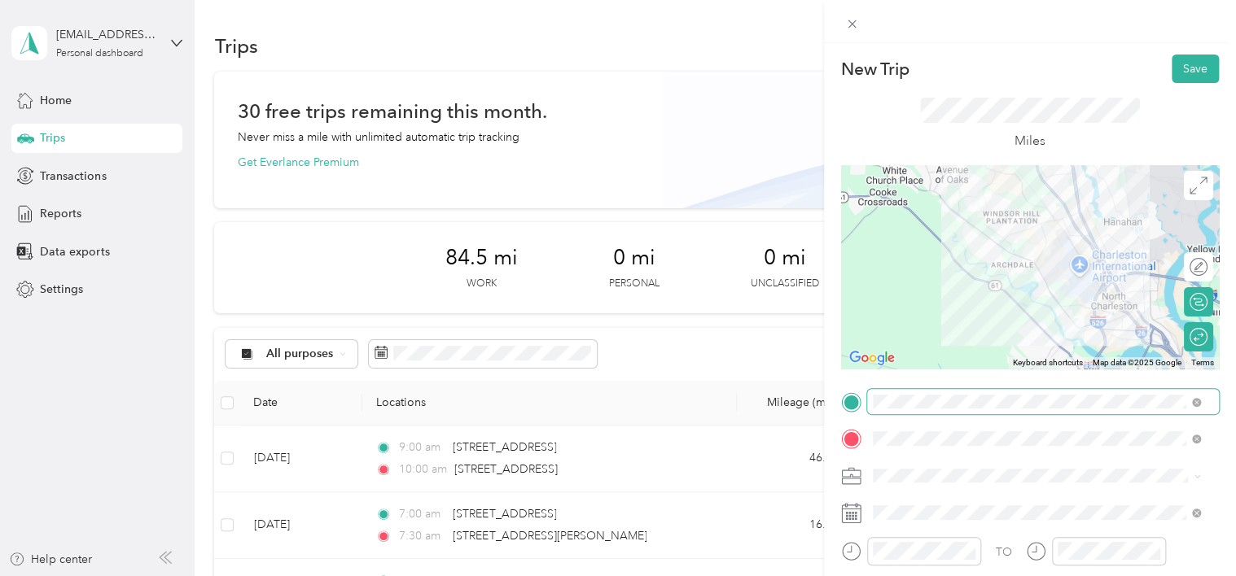
scroll to position [0, 0]
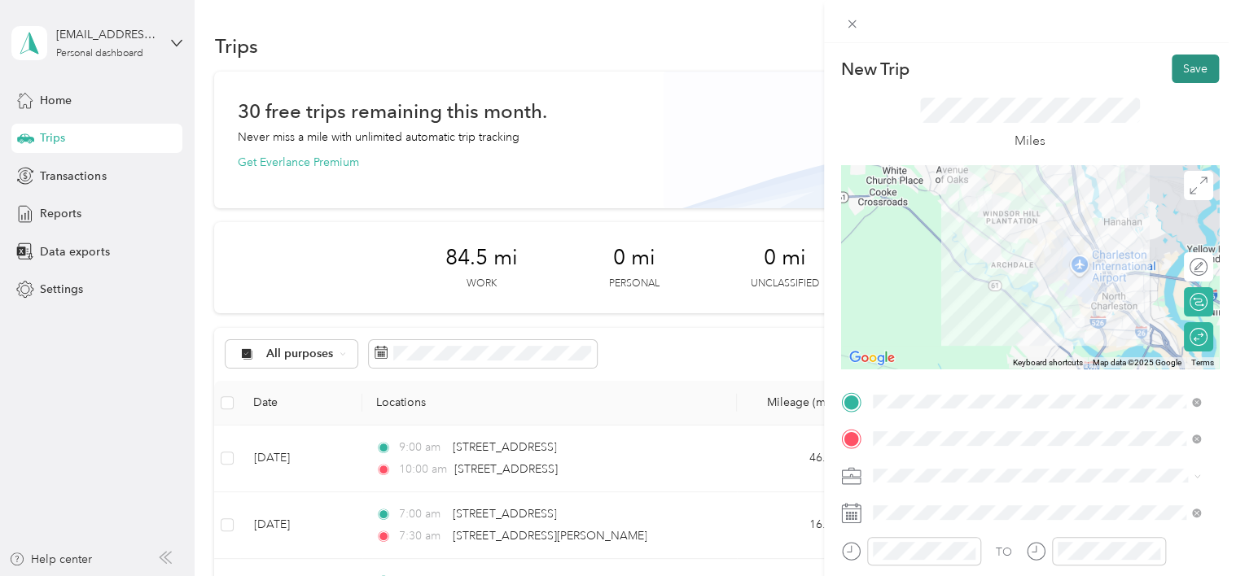
click at [1176, 62] on button "Save" at bounding box center [1195, 69] width 47 height 28
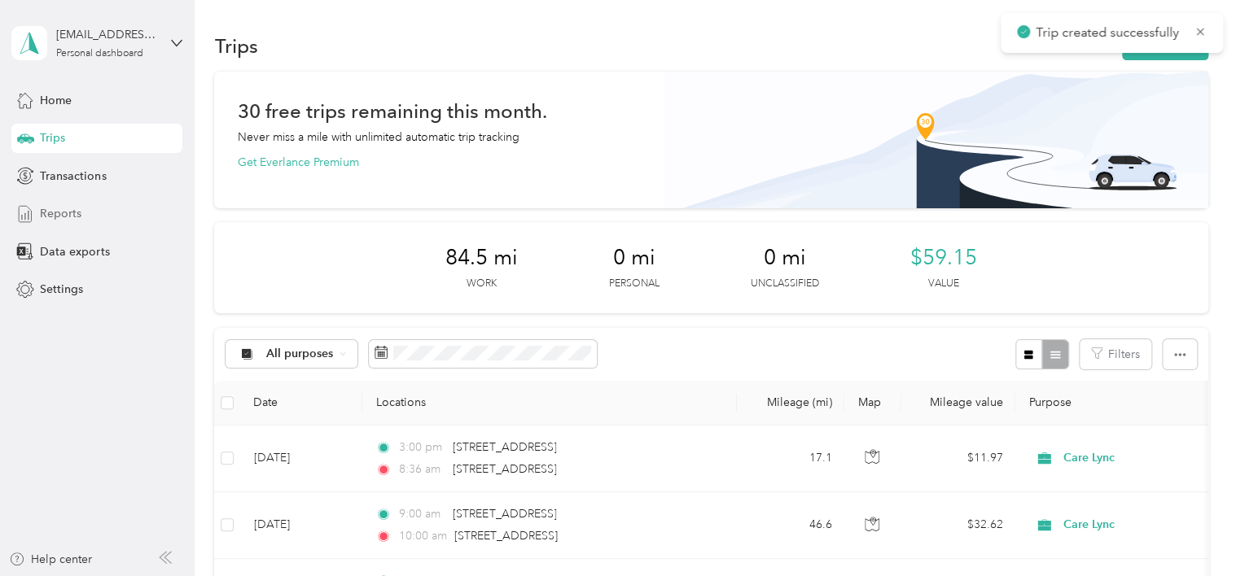
click at [42, 208] on span "Reports" at bounding box center [61, 213] width 42 height 17
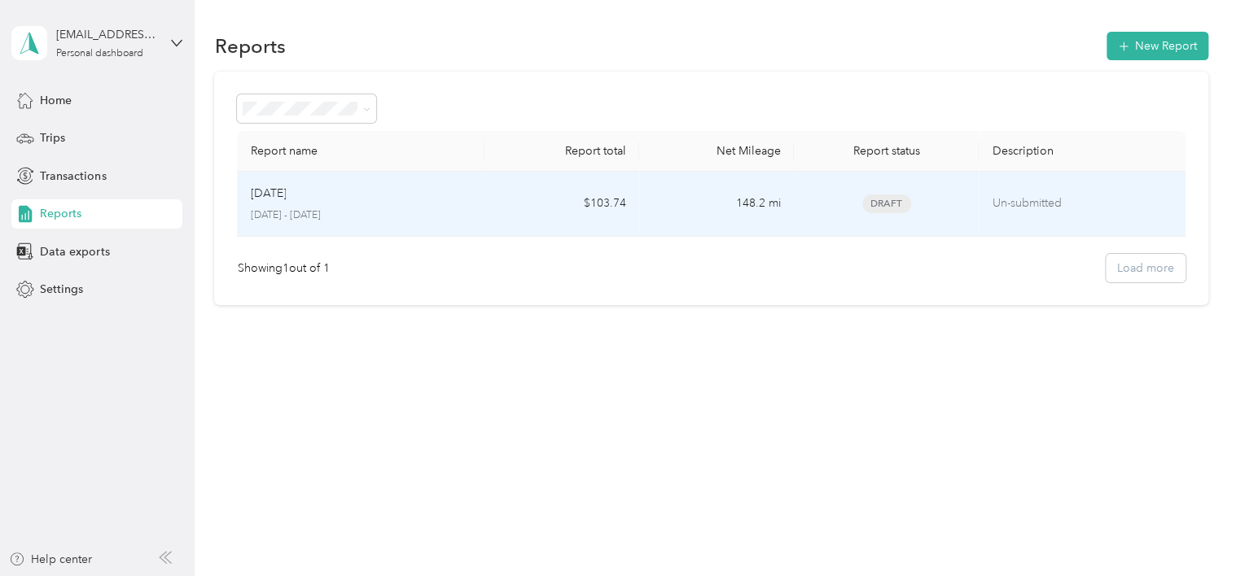
click at [414, 211] on p "[DATE] - [DATE]" at bounding box center [360, 215] width 221 height 15
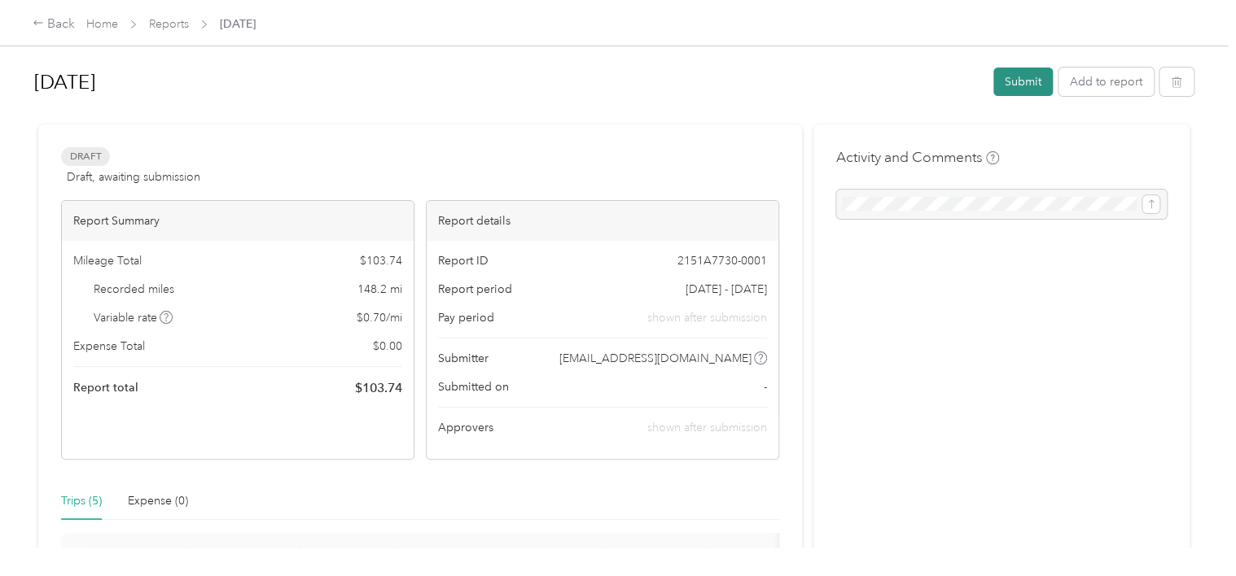
click at [1027, 81] on button "Submit" at bounding box center [1022, 82] width 59 height 28
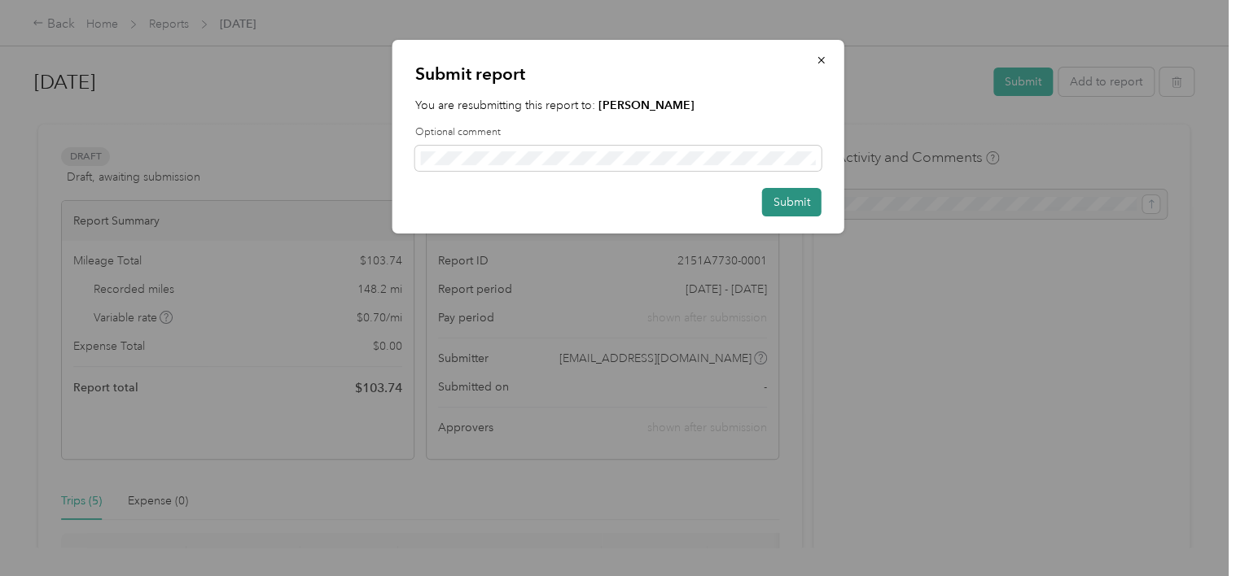
click at [780, 202] on button "Submit" at bounding box center [791, 202] width 59 height 28
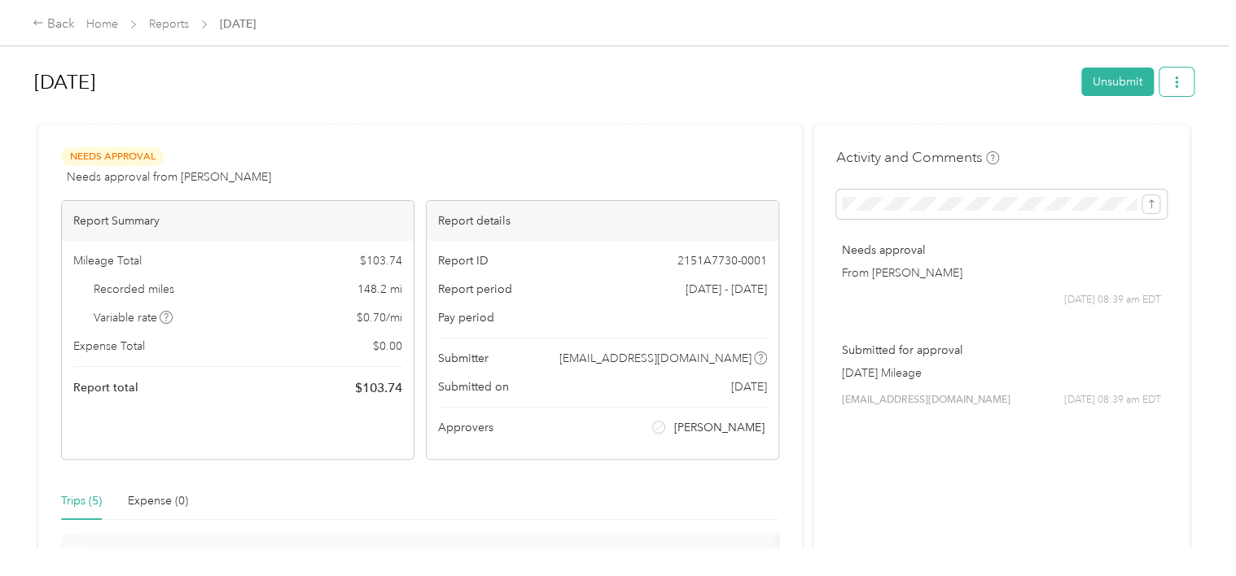
click at [1179, 85] on button "button" at bounding box center [1176, 82] width 34 height 28
click at [1152, 138] on span "Download" at bounding box center [1126, 141] width 54 height 17
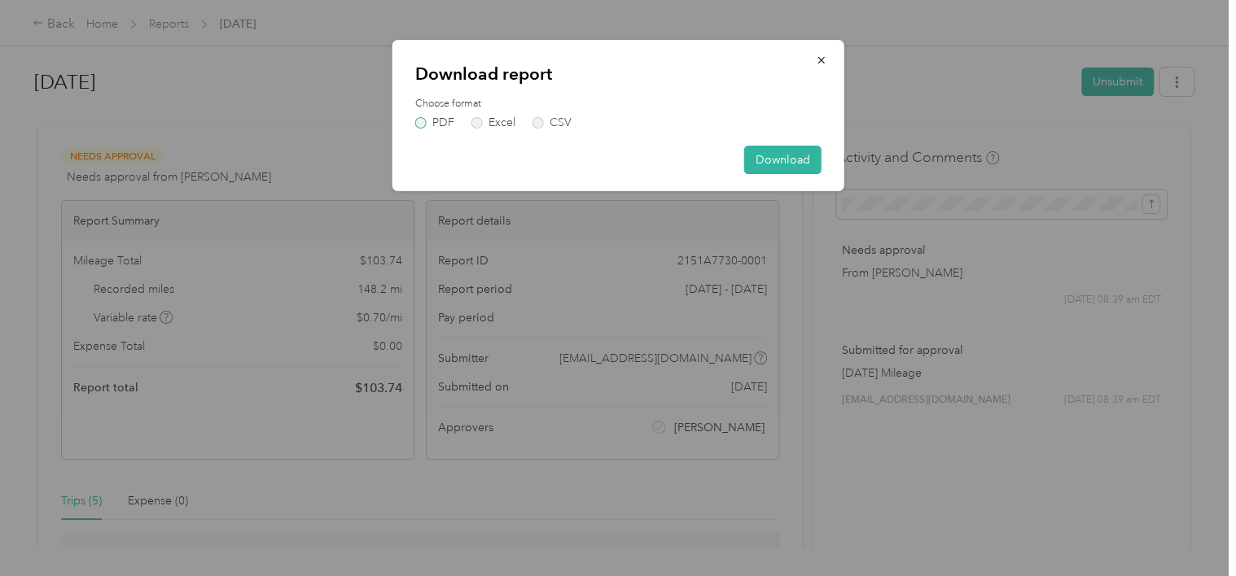
click at [417, 125] on label "PDF" at bounding box center [434, 122] width 39 height 11
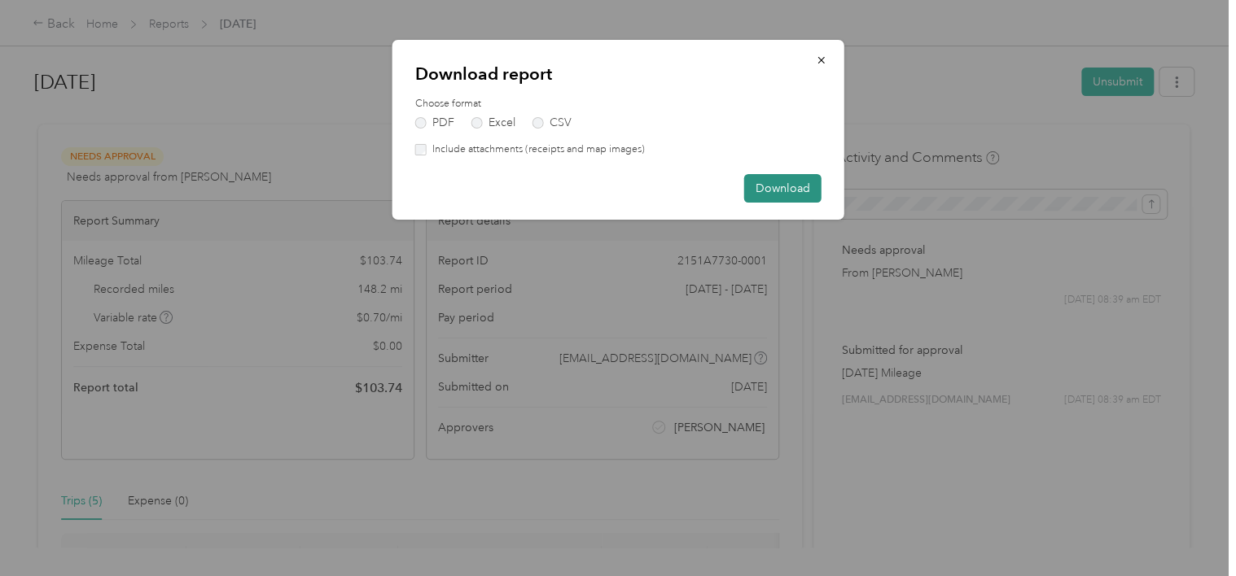
click at [746, 188] on button "Download" at bounding box center [782, 188] width 77 height 28
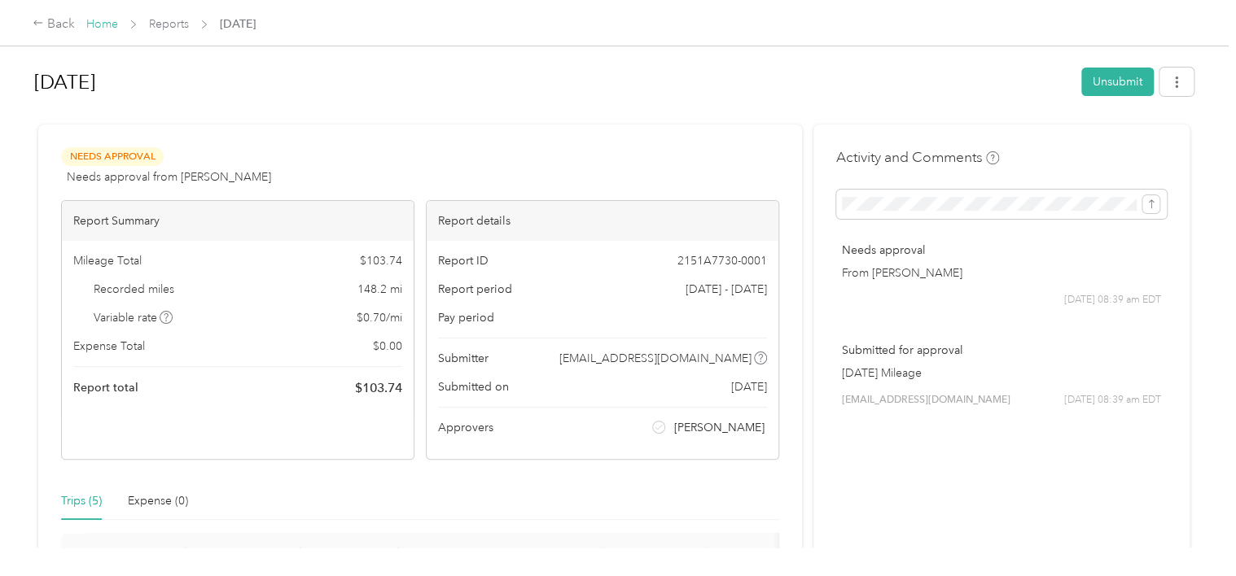
click at [104, 24] on link "Home" at bounding box center [102, 24] width 32 height 14
